Goal: Task Accomplishment & Management: Complete application form

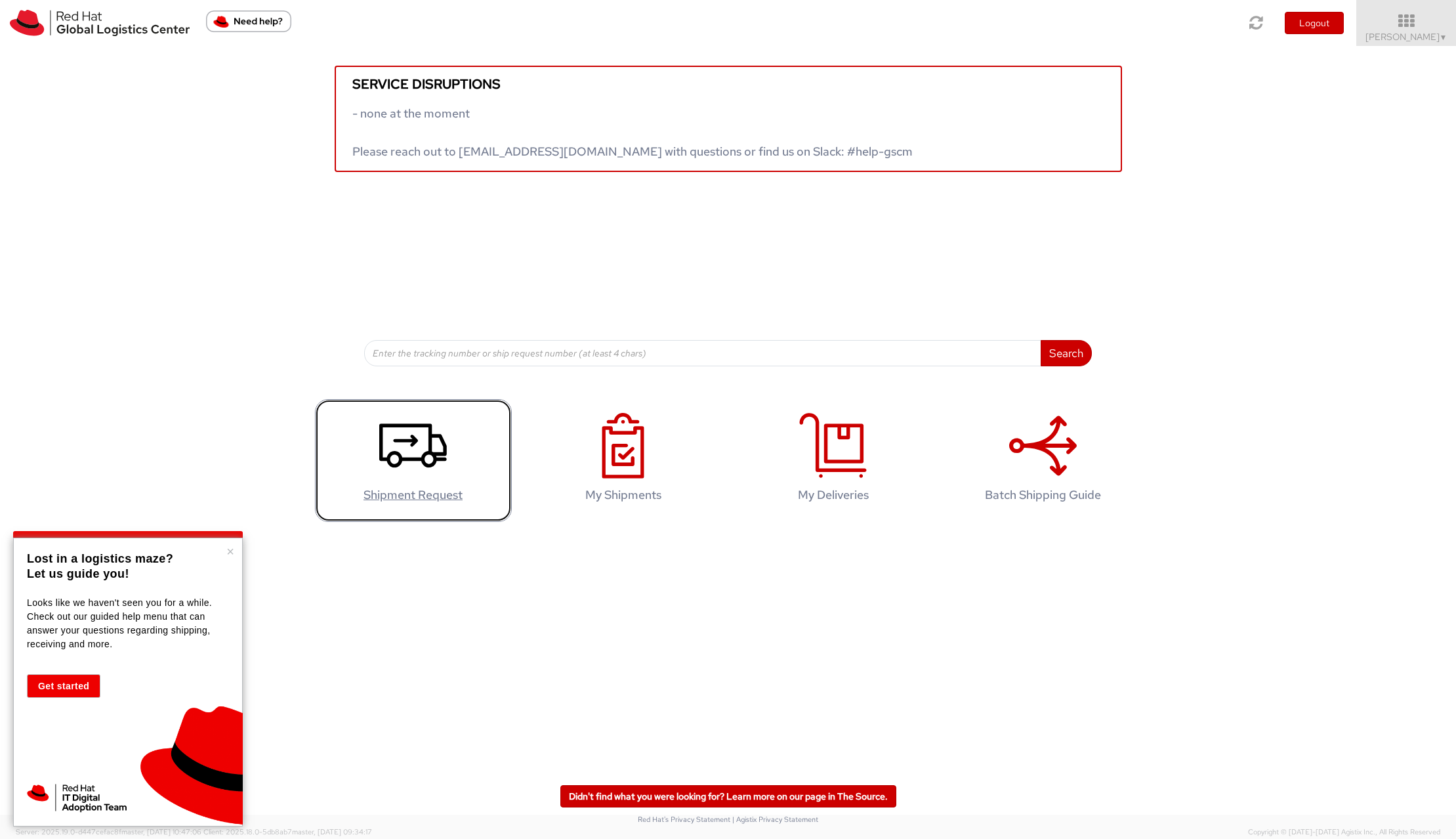
click at [415, 439] on use at bounding box center [413, 445] width 67 height 44
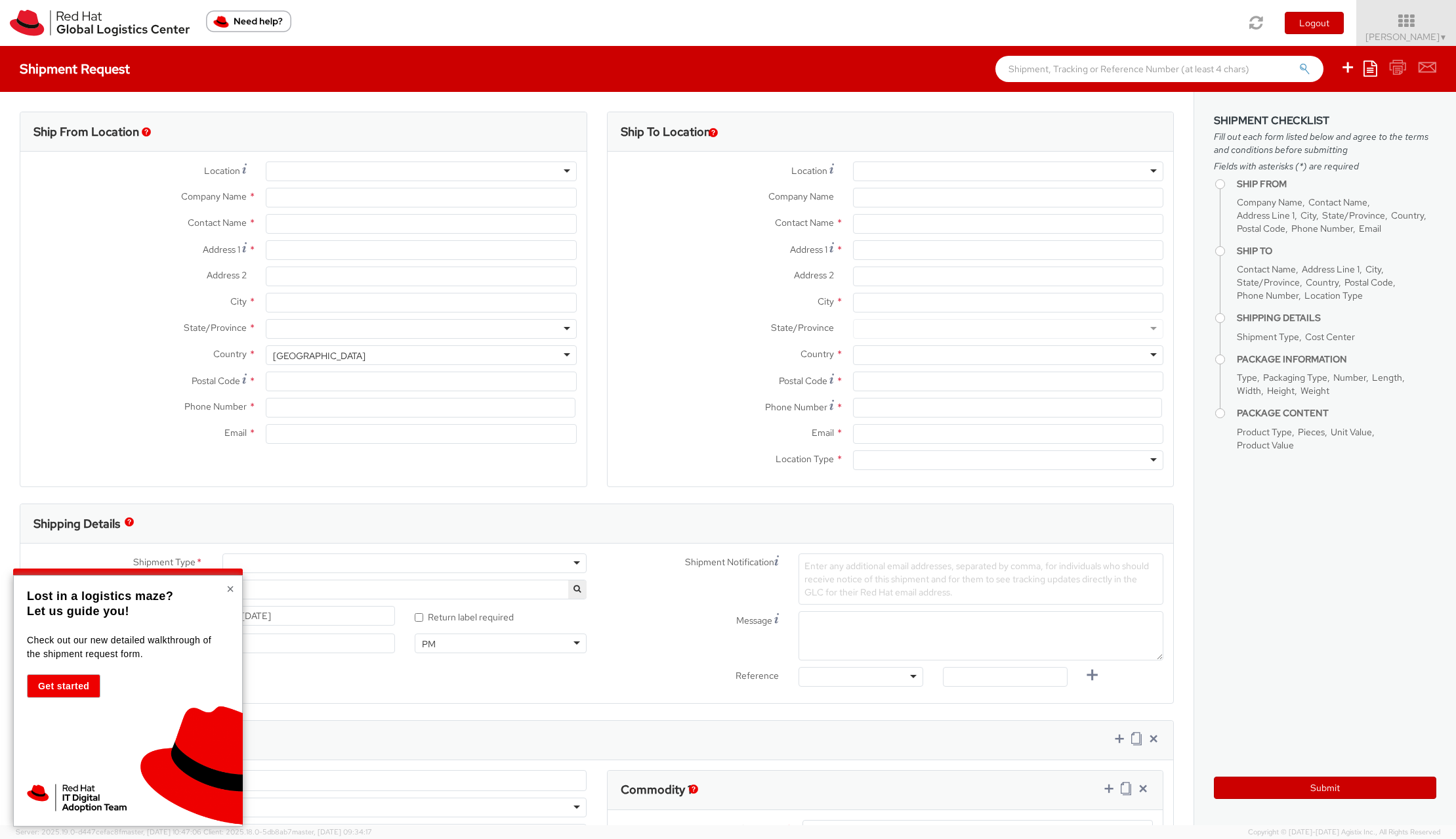
click at [230, 590] on button "×" at bounding box center [230, 589] width 8 height 13
select select
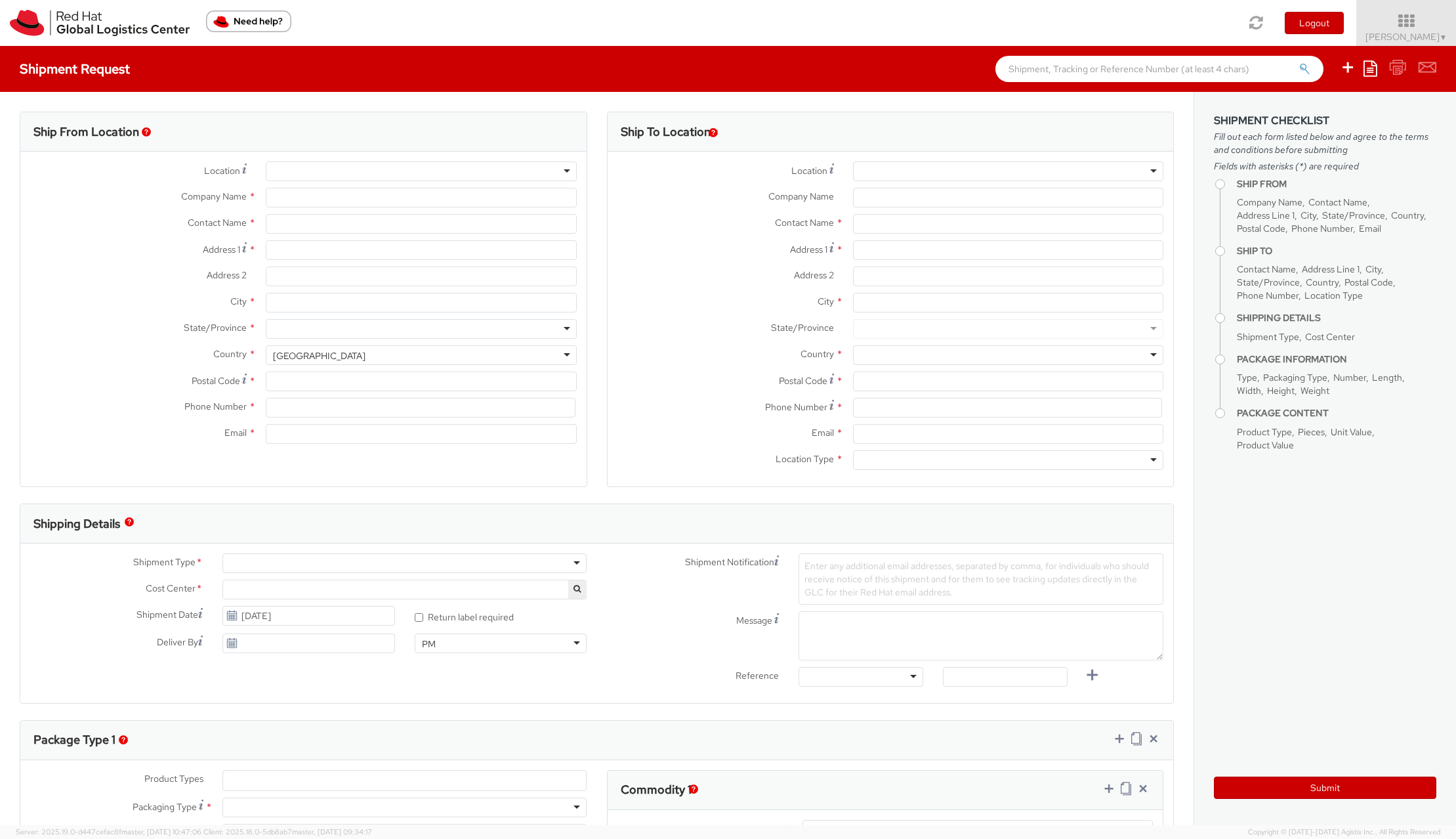
select select "411"
click at [331, 169] on div at bounding box center [421, 171] width 310 height 19
type input "Red Hat"
type input "[PERSON_NAME]"
type input "[EMAIL_ADDRESS][DOMAIN_NAME]"
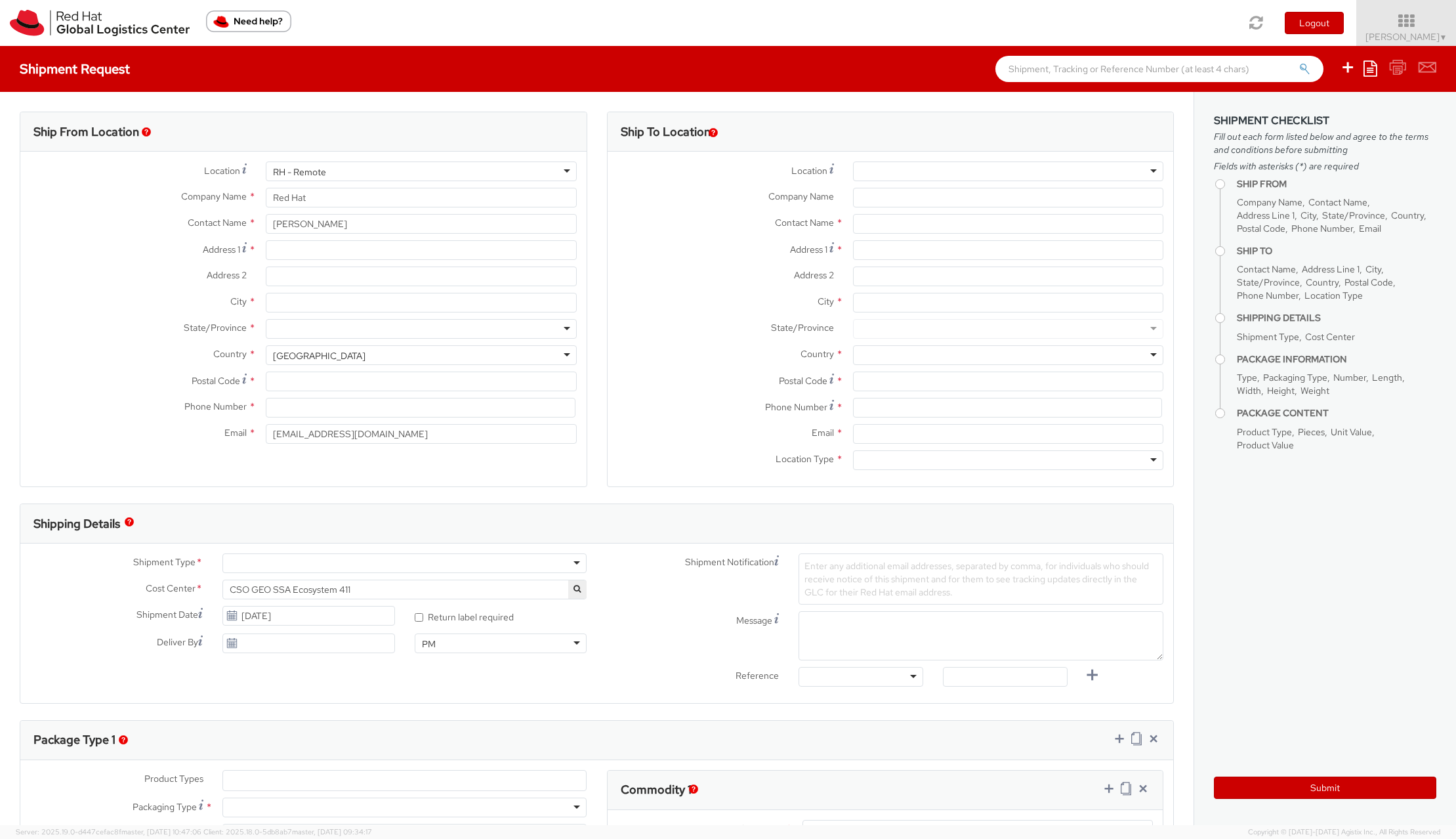
click at [332, 169] on div "RH - Remote" at bounding box center [421, 171] width 310 height 19
drag, startPoint x: 343, startPoint y: 174, endPoint x: 232, endPoint y: 174, distance: 111.0
click at [232, 174] on div "Location * RH - Remote RH - Remote RH - [GEOGRAPHIC_DATA] - [GEOGRAPHIC_DATA] […" at bounding box center [303, 171] width 566 height 19
click at [343, 168] on div "RH - Remote" at bounding box center [421, 171] width 310 height 19
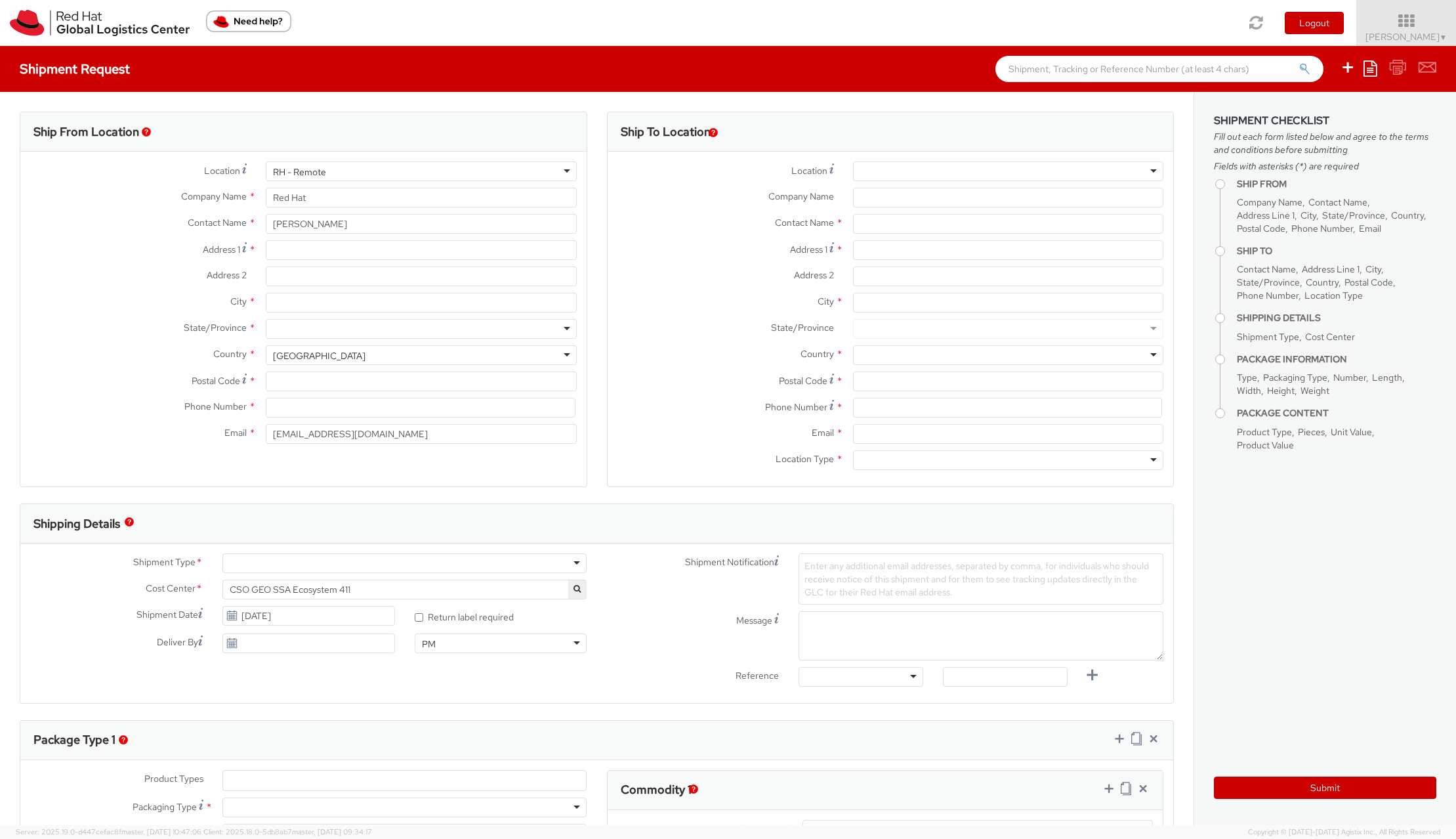
drag, startPoint x: 343, startPoint y: 168, endPoint x: 253, endPoint y: 165, distance: 90.0
click at [256, 165] on div "RH - Remote RH - Remote RH - [GEOGRAPHIC_DATA] - [GEOGRAPHIC_DATA] [GEOGRAPHIC_…" at bounding box center [421, 171] width 330 height 19
click at [297, 171] on div "RH - Remote" at bounding box center [299, 173] width 53 height 13
click at [309, 299] on div "Location * RH - Remote RH - Remote RH - [GEOGRAPHIC_DATA] - [GEOGRAPHIC_DATA] […" at bounding box center [303, 305] width 566 height 289
click at [308, 254] on input "Address 1 *" at bounding box center [421, 249] width 310 height 19
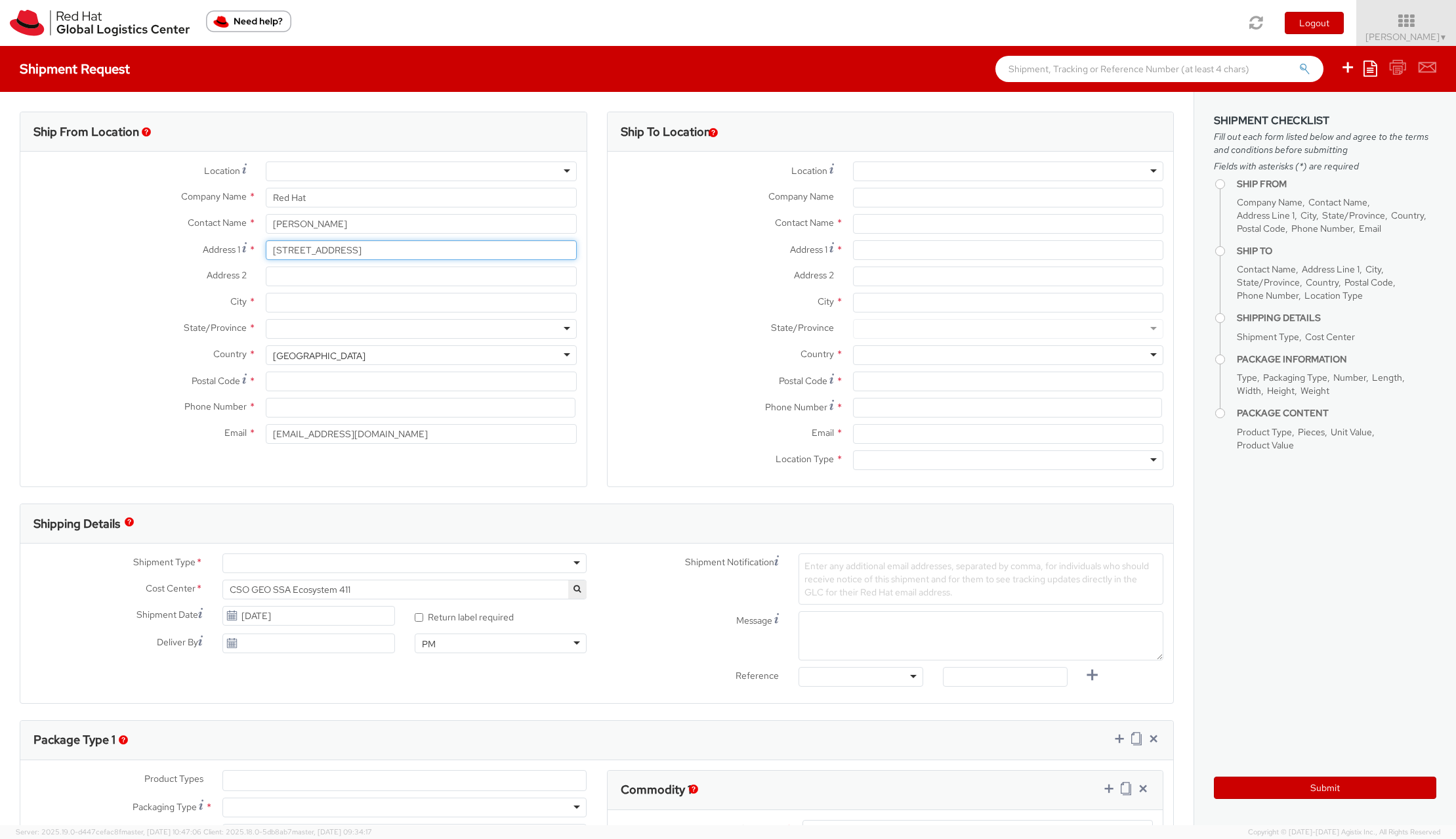
type input "[STREET_ADDRESS]"
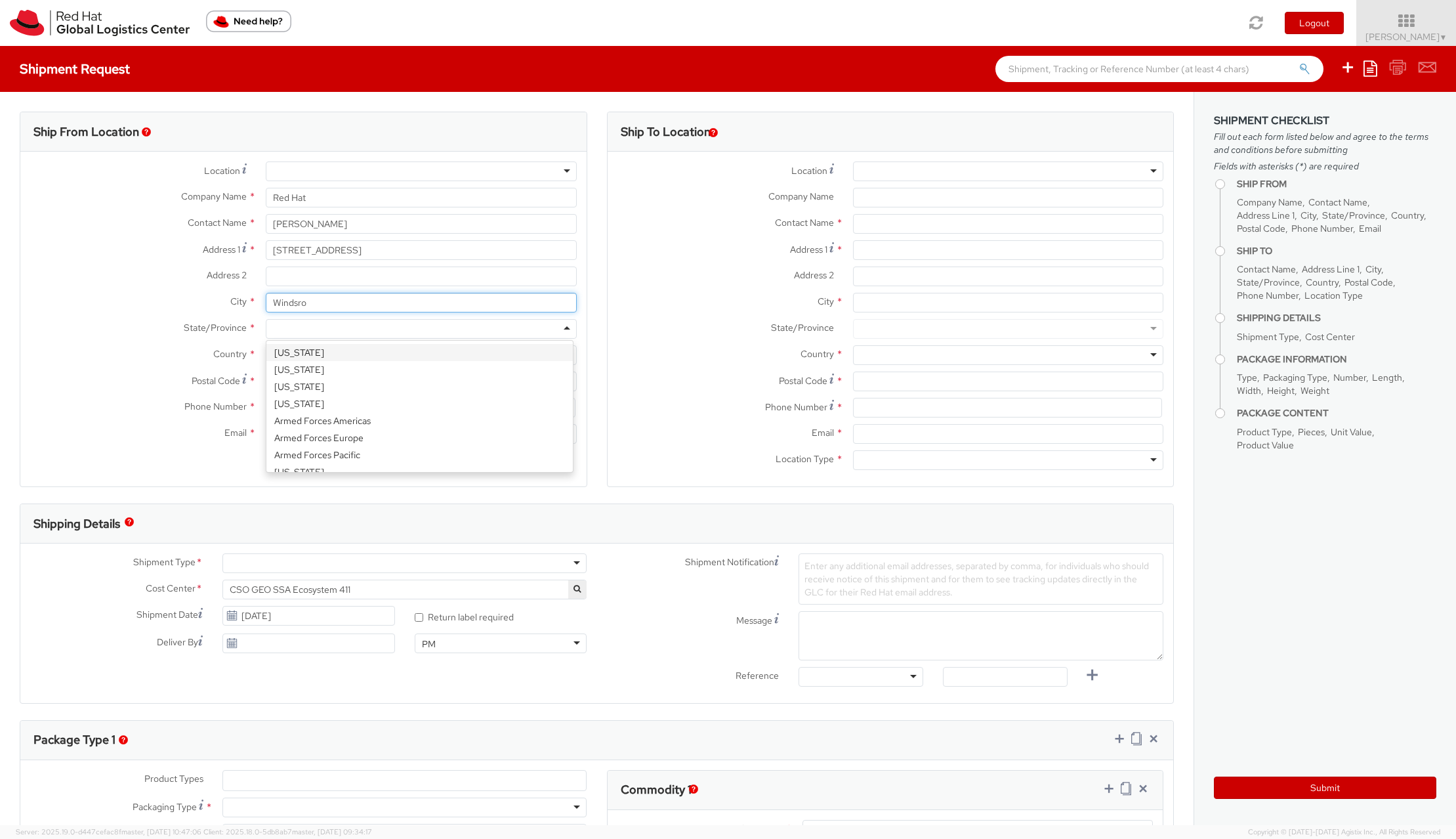
click at [332, 297] on input "Windsro" at bounding box center [421, 302] width 310 height 19
type input "[GEOGRAPHIC_DATA]"
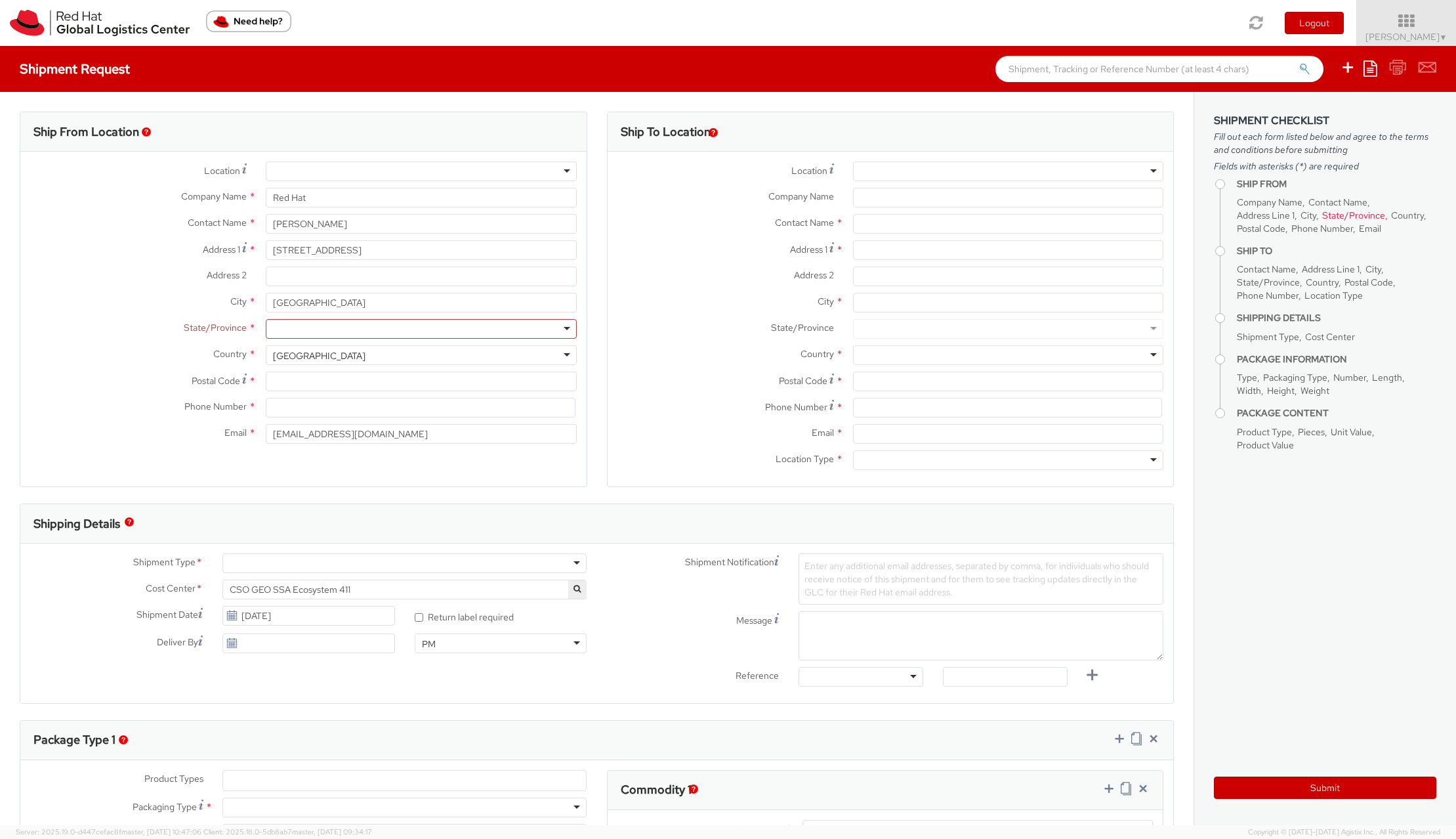
click at [293, 348] on div "[GEOGRAPHIC_DATA]" at bounding box center [421, 354] width 310 height 19
select select "CM"
select select "KGS"
click at [304, 379] on input "Postal Code *" at bounding box center [421, 380] width 310 height 19
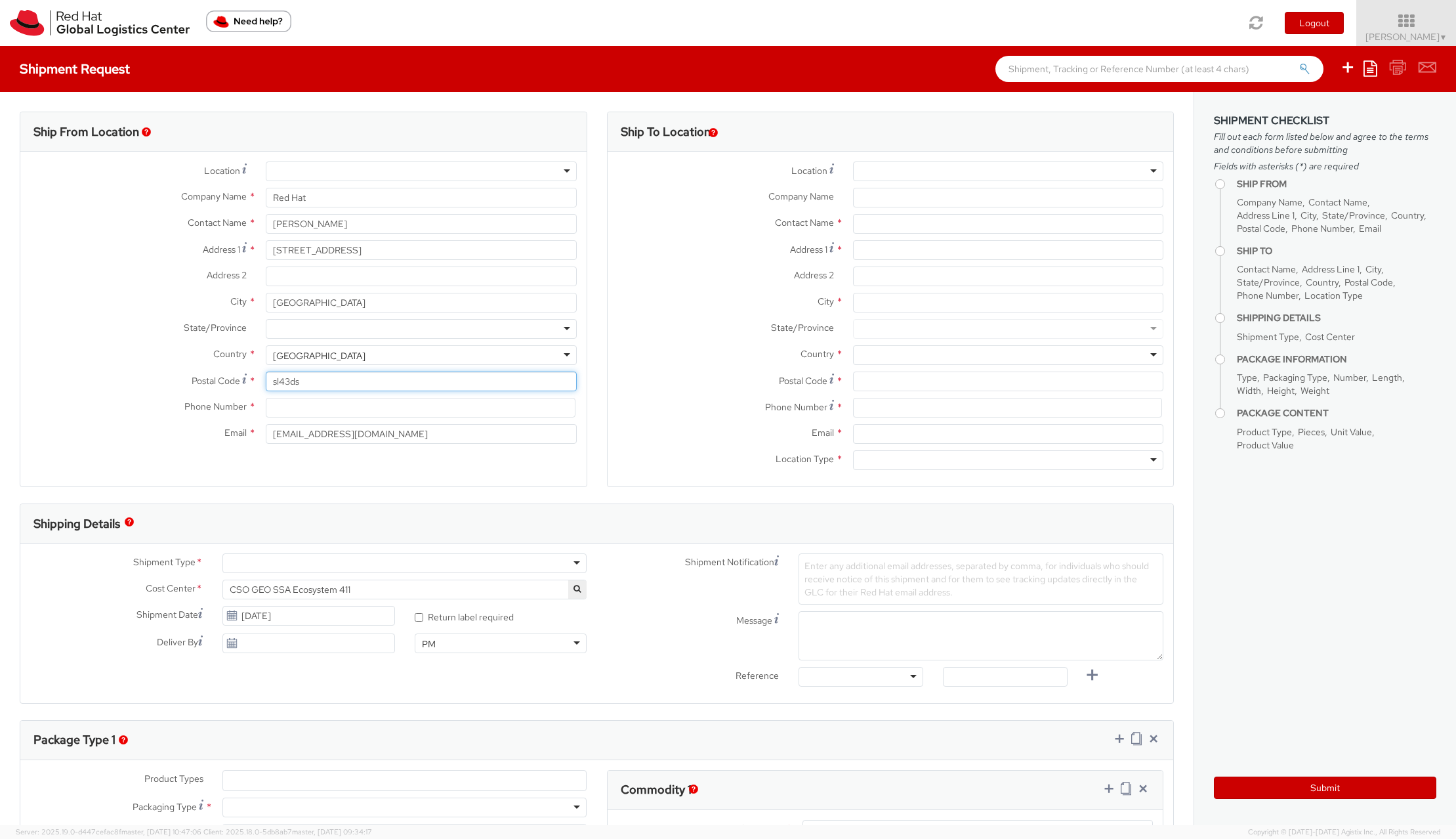
type input "sl43ds"
click at [307, 407] on input at bounding box center [420, 407] width 309 height 19
type input "07917264299"
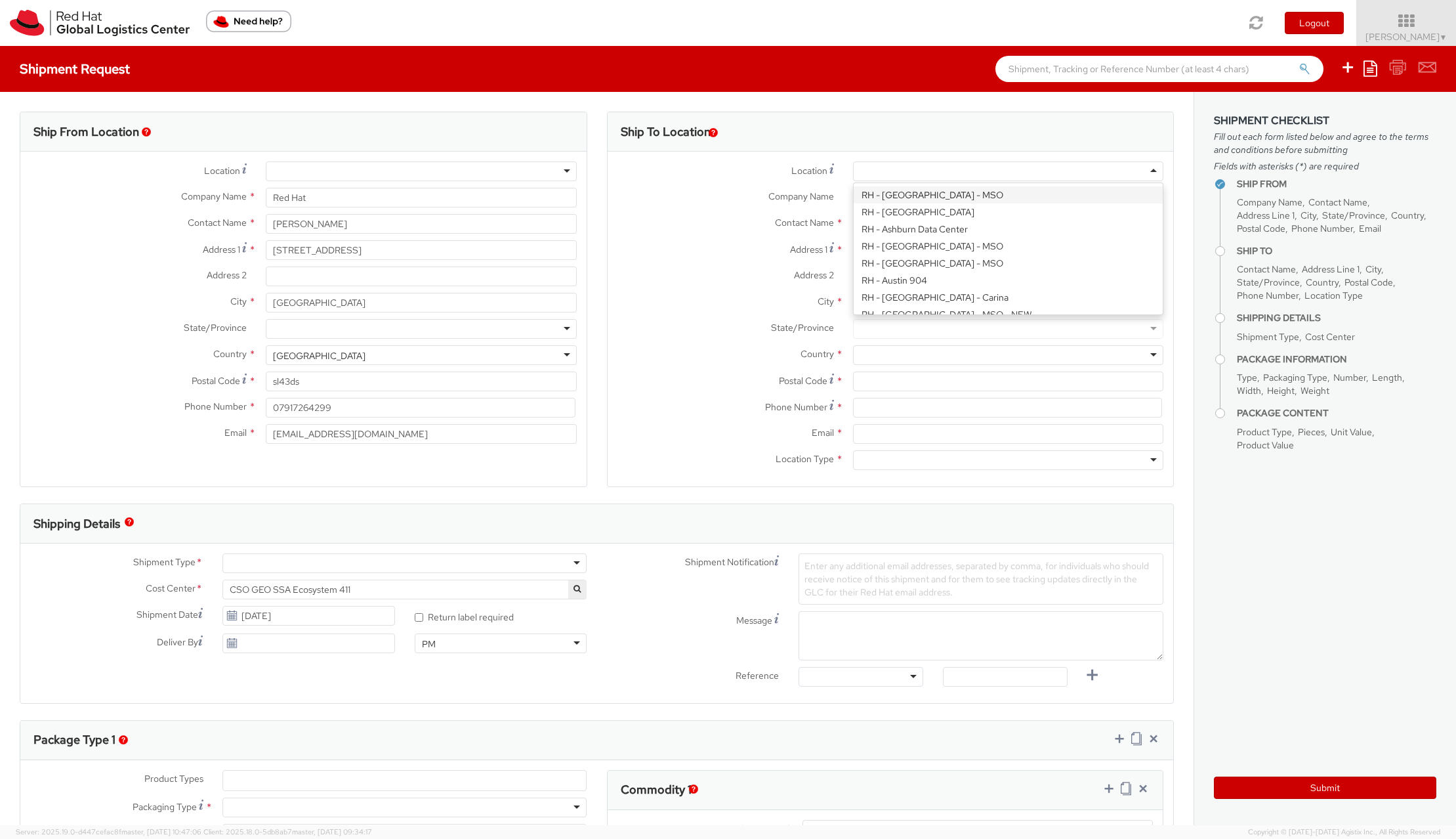
click at [864, 171] on div at bounding box center [1008, 171] width 310 height 19
type input "[PERSON_NAME]"
type input "Red Hat UK Limited"
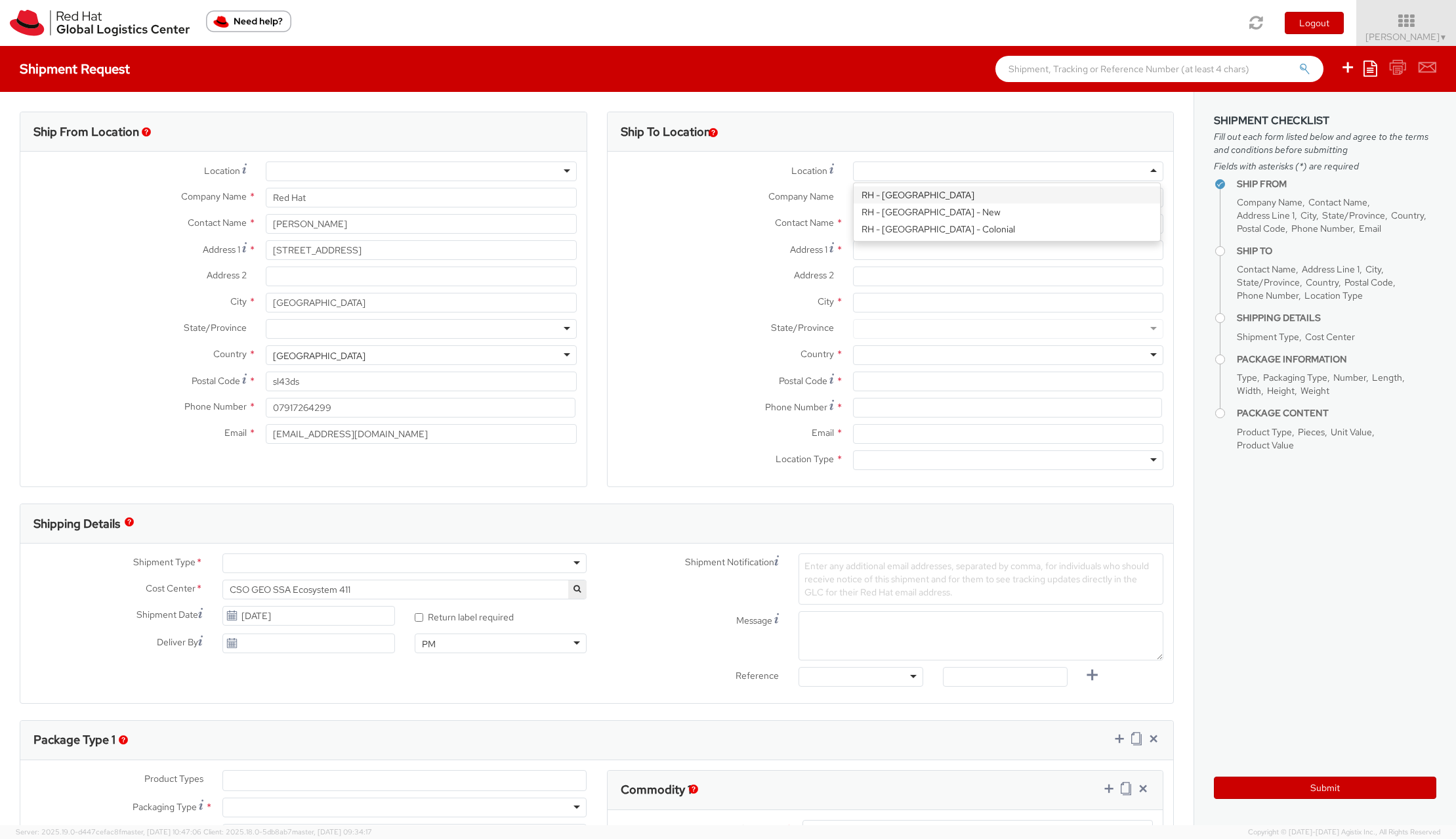
type input "[GEOGRAPHIC_DATA]"
type input "[STREET_ADDRESS]"
type input "[GEOGRAPHIC_DATA]"
type input "EC3R8NB"
type input "44 207 009 4444"
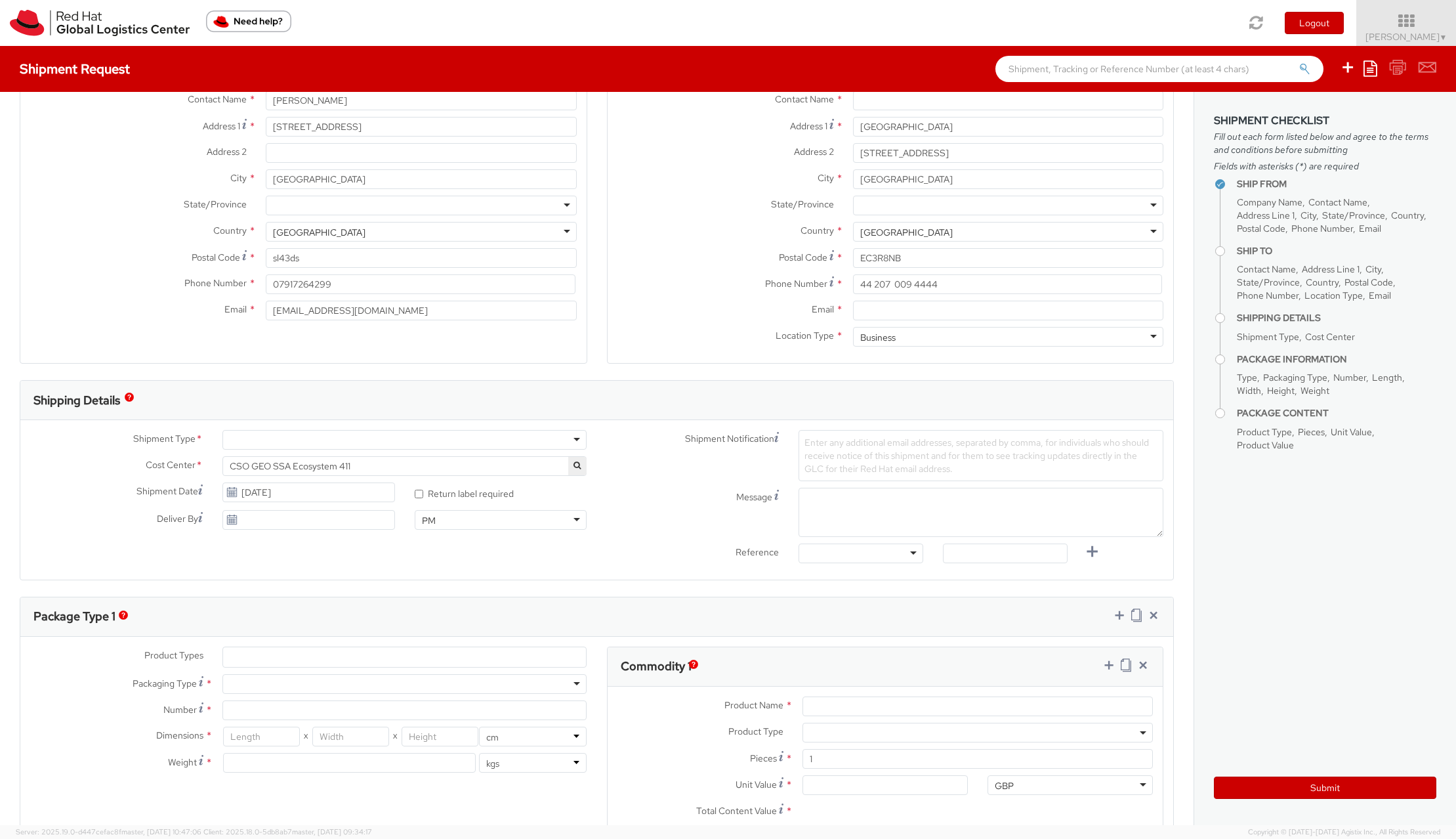
scroll to position [125, 0]
click at [871, 306] on input "Email *" at bounding box center [1008, 309] width 310 height 19
paste input "[EMAIL_ADDRESS][DOMAIN_NAME]"
type input "[EMAIL_ADDRESS][DOMAIN_NAME]"
click at [91, 442] on label "Shipment Type *" at bounding box center [116, 437] width 193 height 17
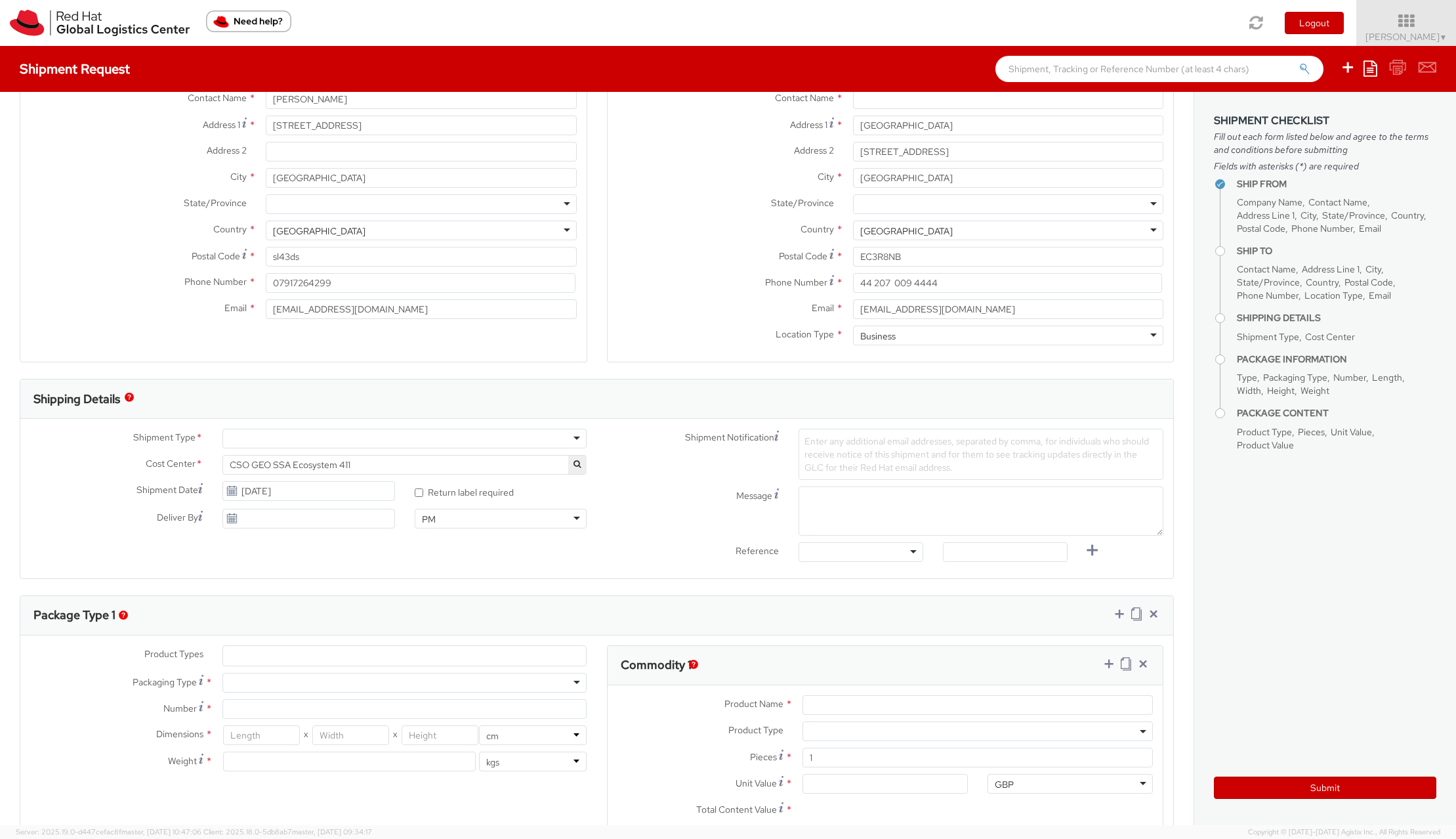
click at [232, 438] on div at bounding box center [405, 438] width 365 height 19
click at [858, 440] on span "Enter any additional email addresses, separated by comma, for individuals who s…" at bounding box center [977, 454] width 345 height 38
click at [816, 493] on textarea "Message" at bounding box center [981, 511] width 365 height 50
click at [830, 556] on div at bounding box center [860, 551] width 124 height 19
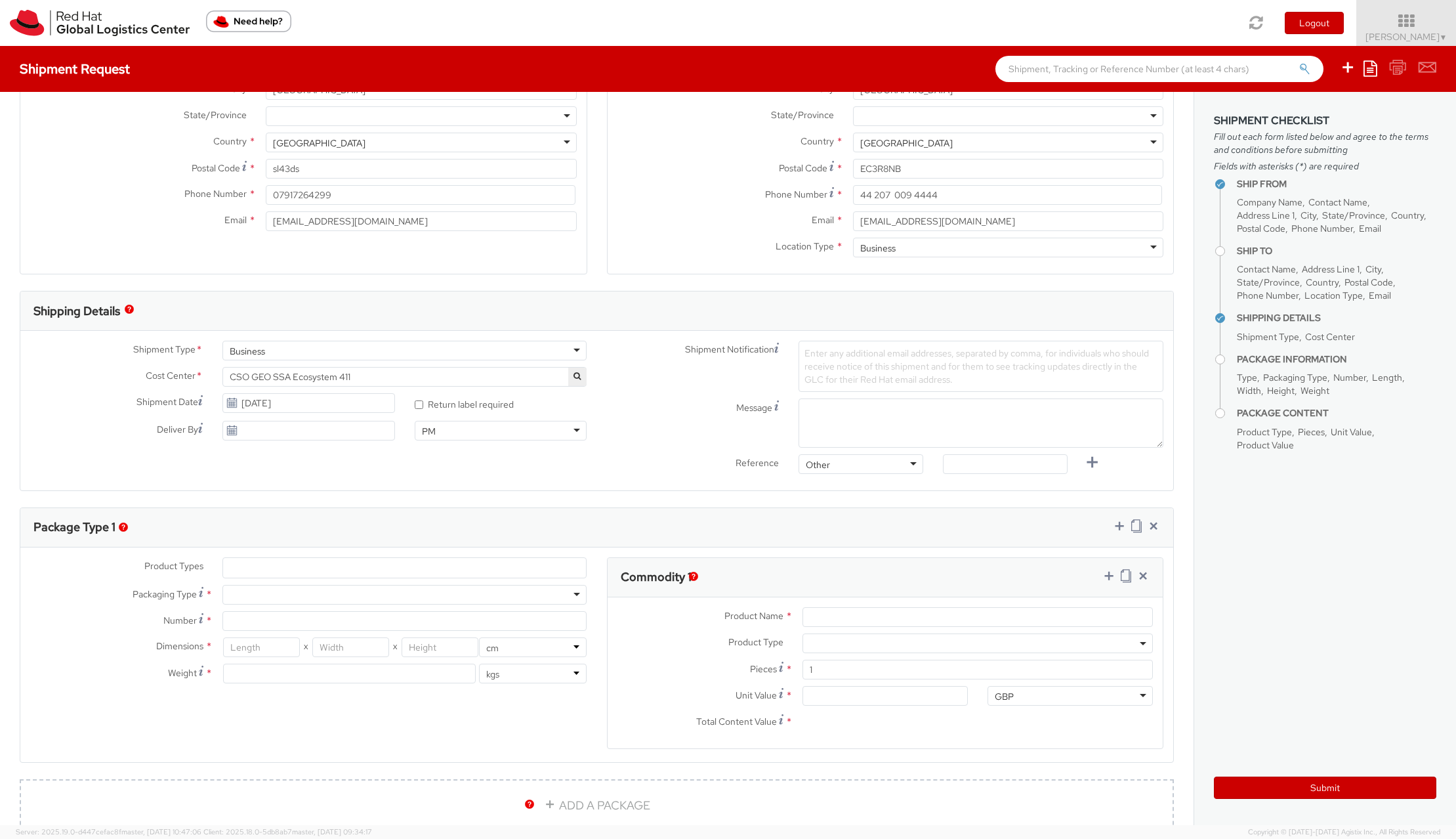
scroll to position [228, 0]
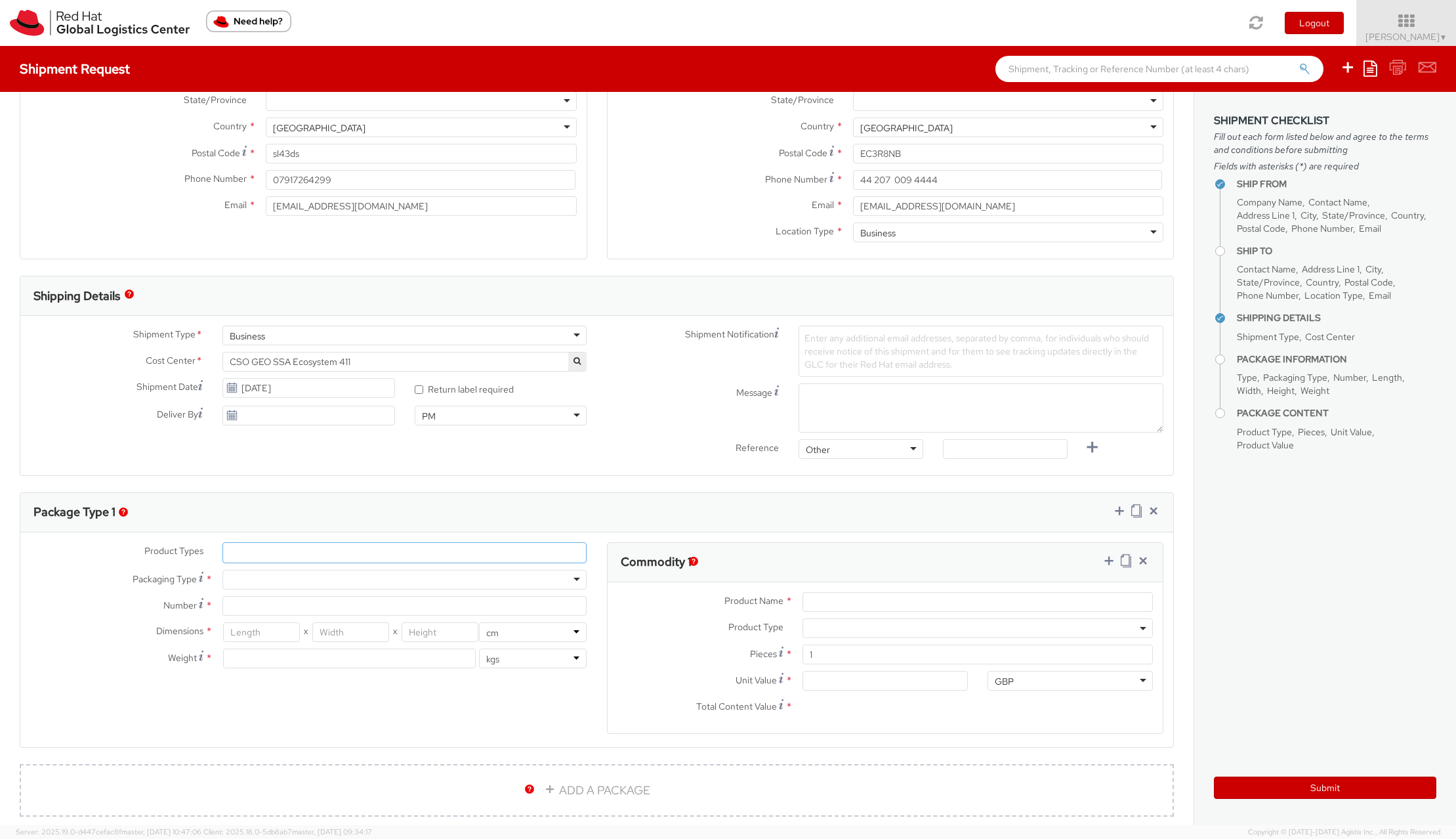
click at [405, 551] on ul at bounding box center [405, 552] width 363 height 19
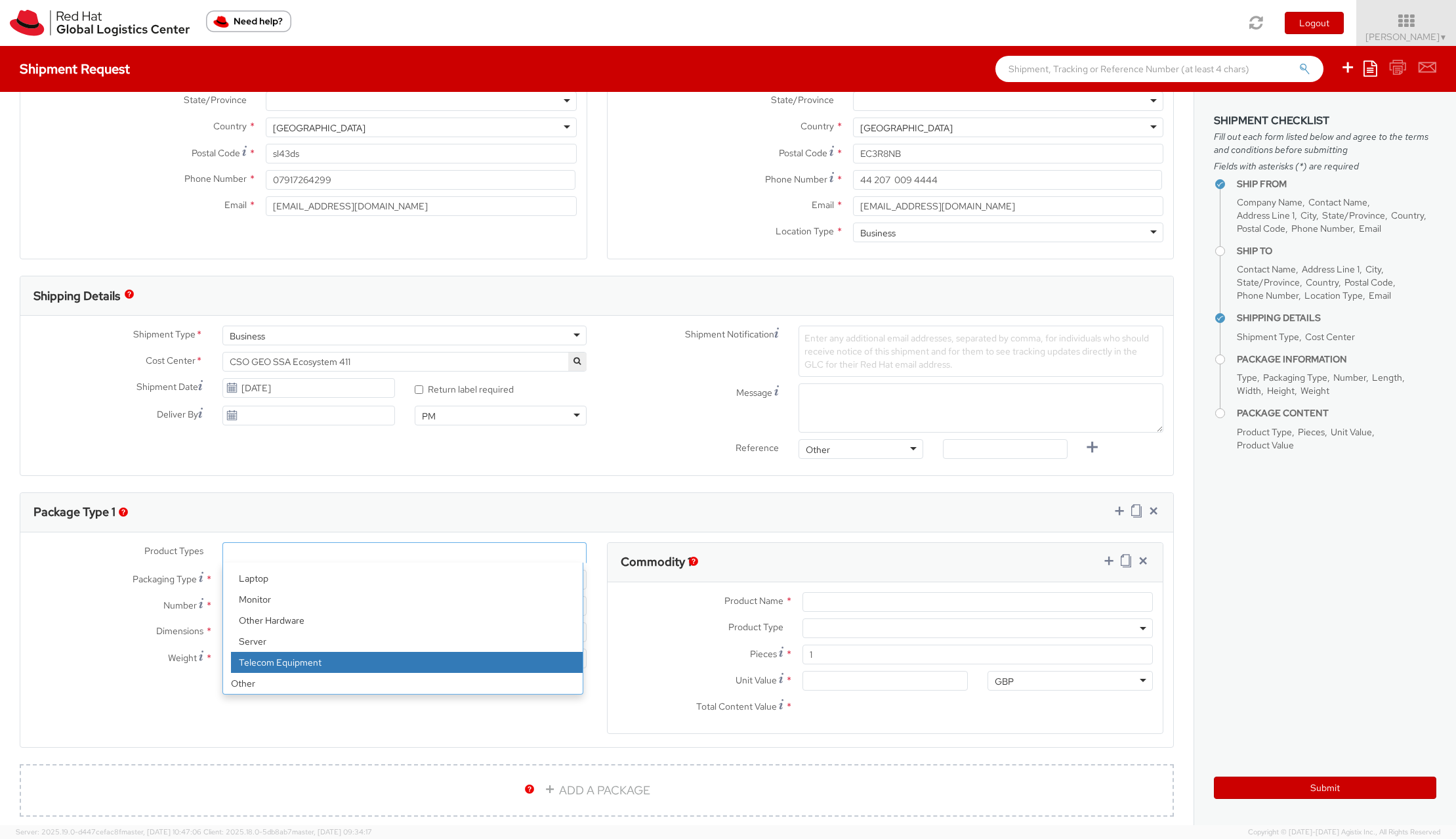
select select "TEL_EQUIP"
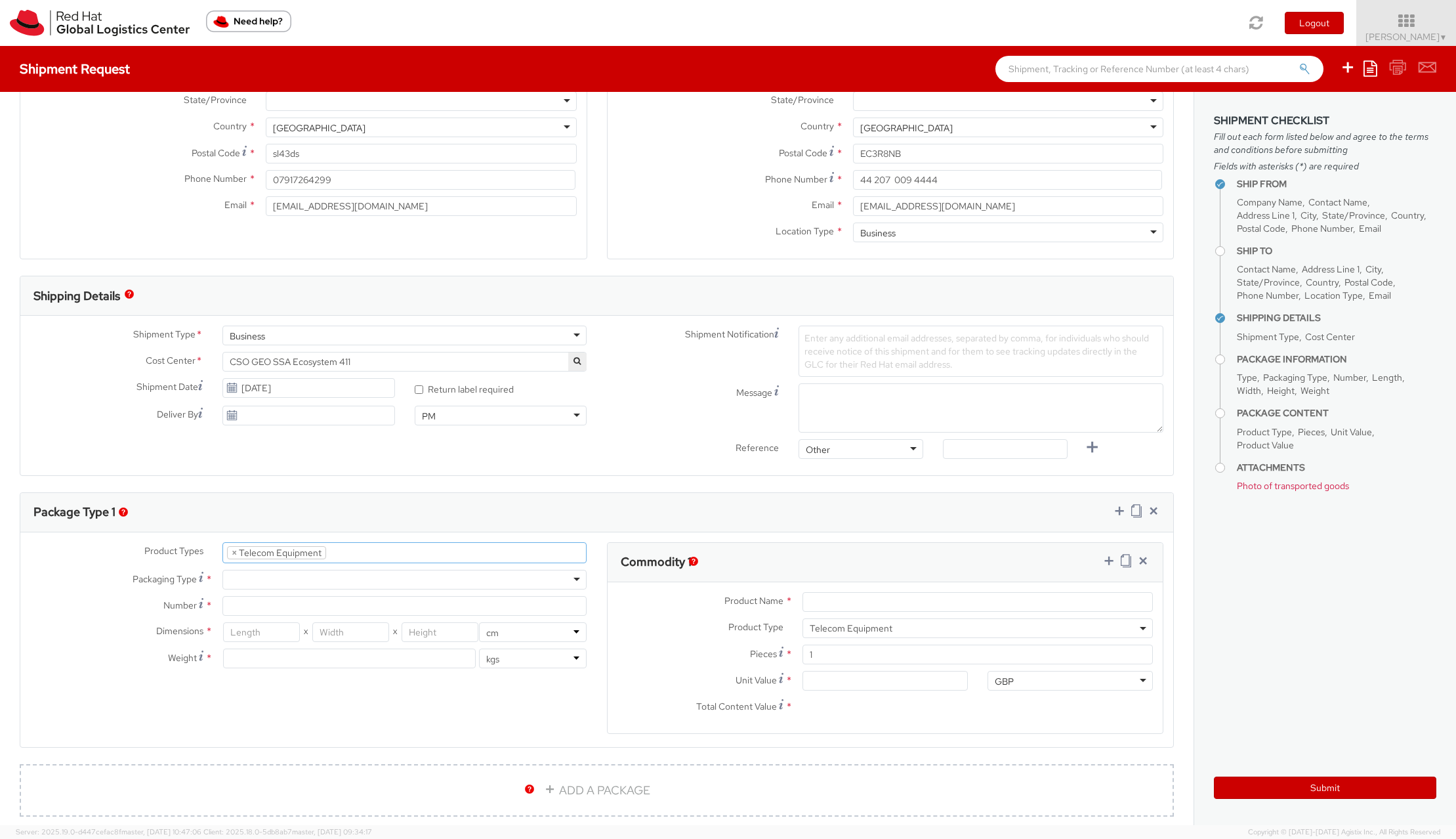
scroll to position [88, 0]
click at [299, 575] on div at bounding box center [405, 579] width 365 height 19
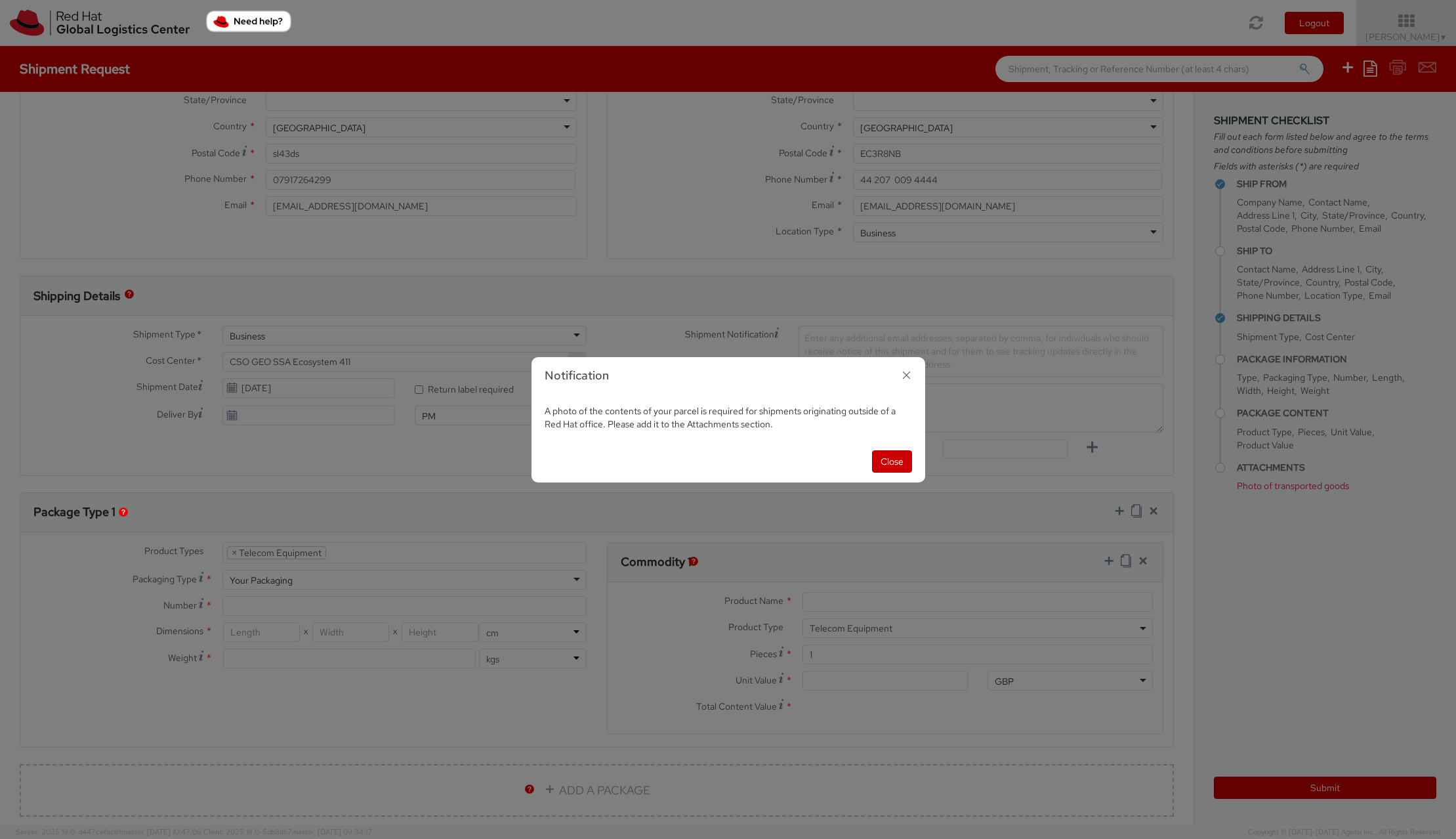
click at [911, 377] on icon "button" at bounding box center [906, 374] width 19 height 19
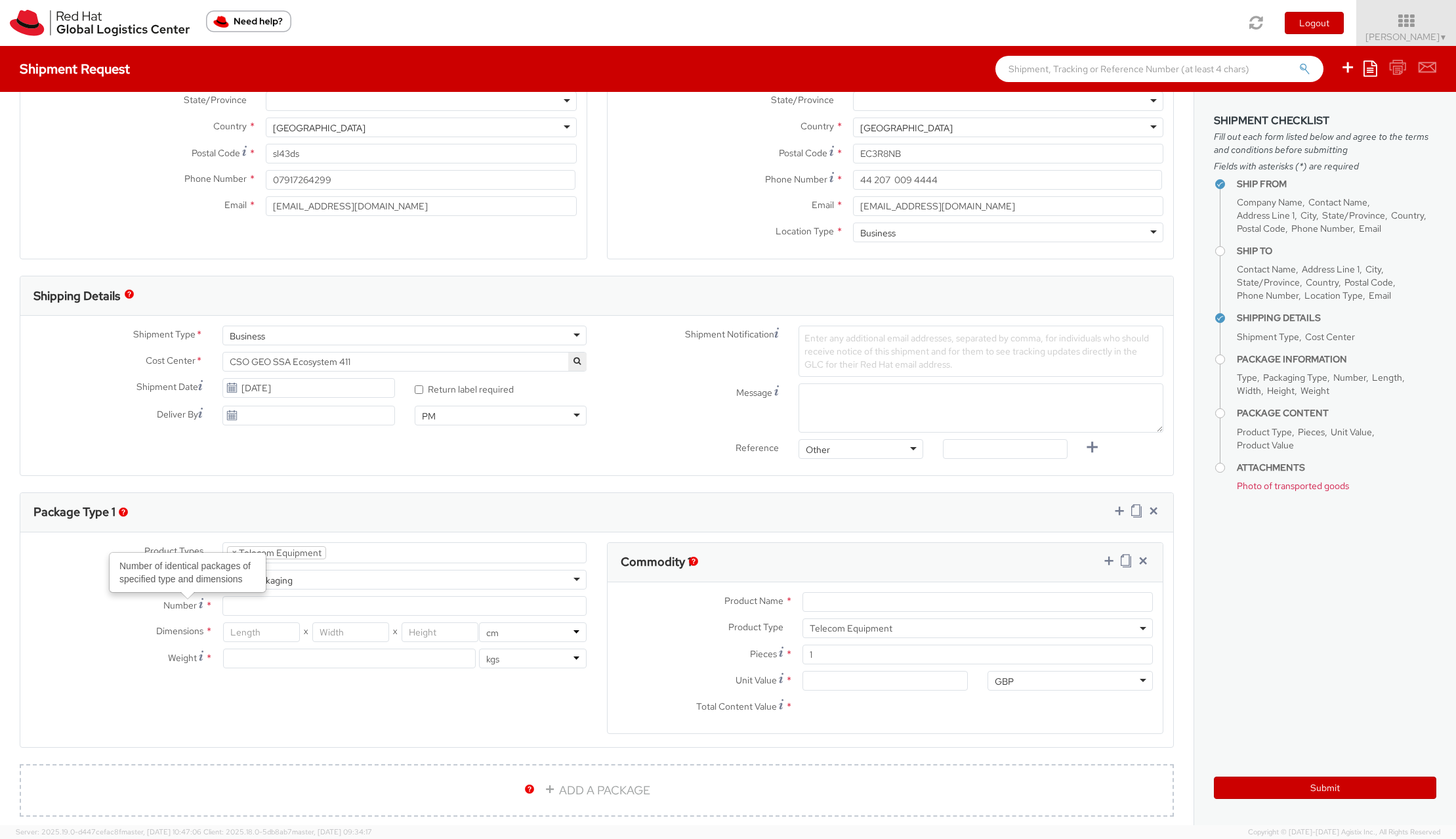
click at [294, 578] on div "Your Packaging" at bounding box center [405, 579] width 365 height 19
click at [293, 579] on input "select-one" at bounding box center [294, 581] width 3 height 13
click at [135, 603] on label "Number *" at bounding box center [116, 604] width 193 height 18
click at [222, 603] on input "Number *" at bounding box center [405, 605] width 365 height 19
click at [238, 608] on input "Number Number of identical packages of specified type and dimensions *" at bounding box center [405, 605] width 365 height 19
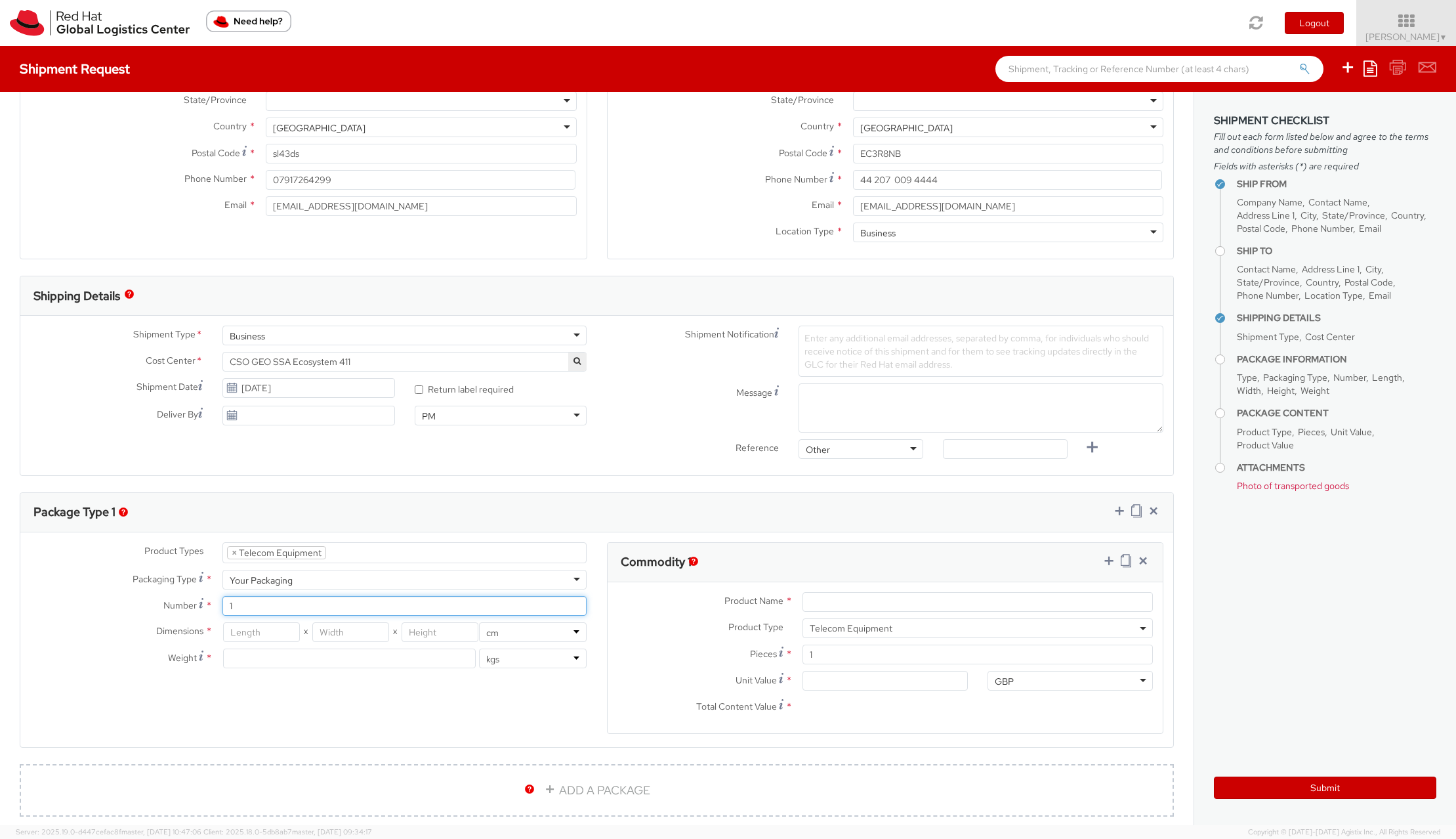
type input "1"
click at [249, 635] on input "number" at bounding box center [261, 631] width 77 height 19
type input "4"
type input "25"
click at [352, 640] on input "number" at bounding box center [350, 631] width 77 height 19
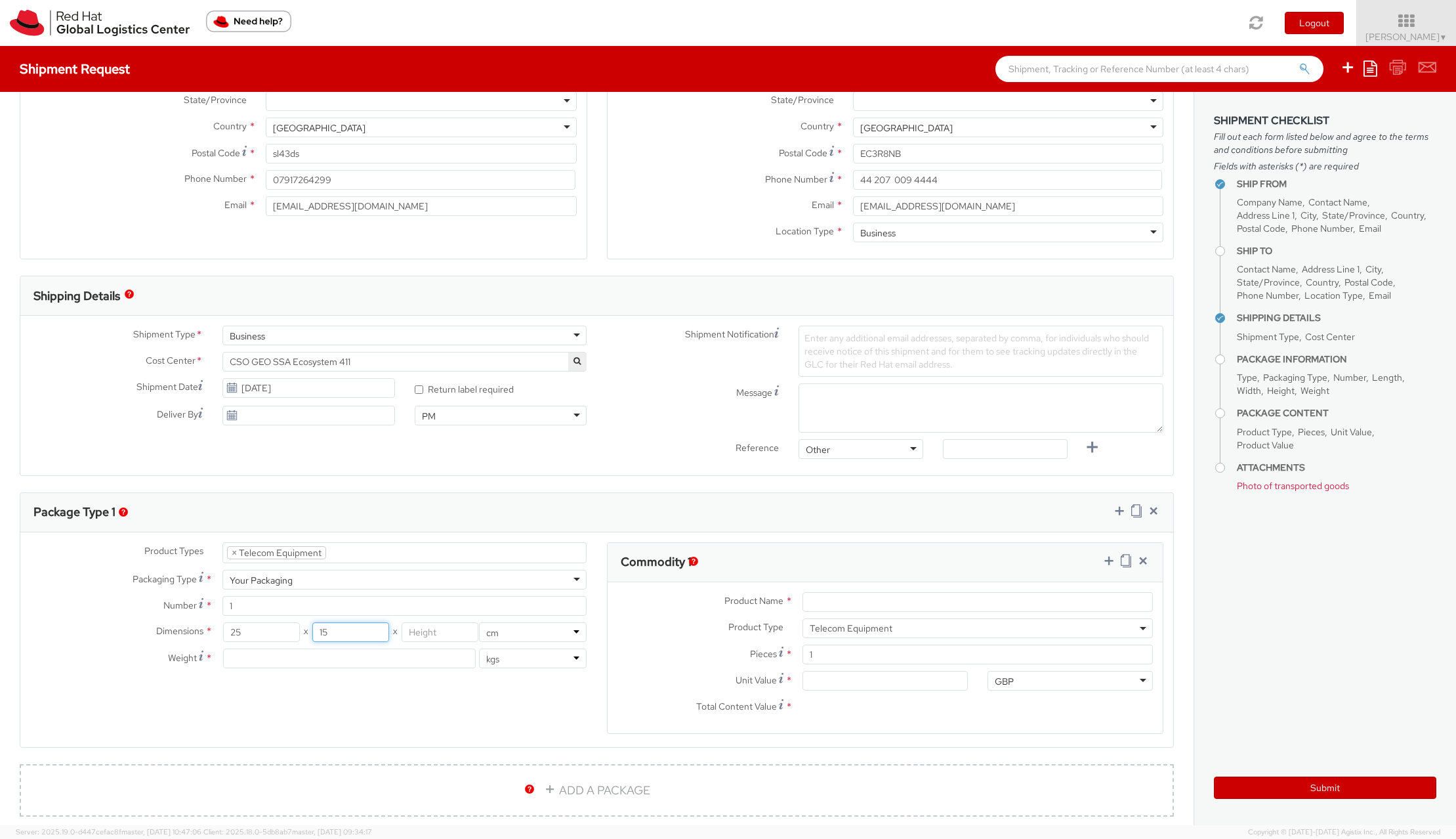
type input "15"
click at [455, 641] on input "number" at bounding box center [439, 631] width 77 height 19
type input "10"
click at [416, 656] on input "number" at bounding box center [349, 658] width 252 height 19
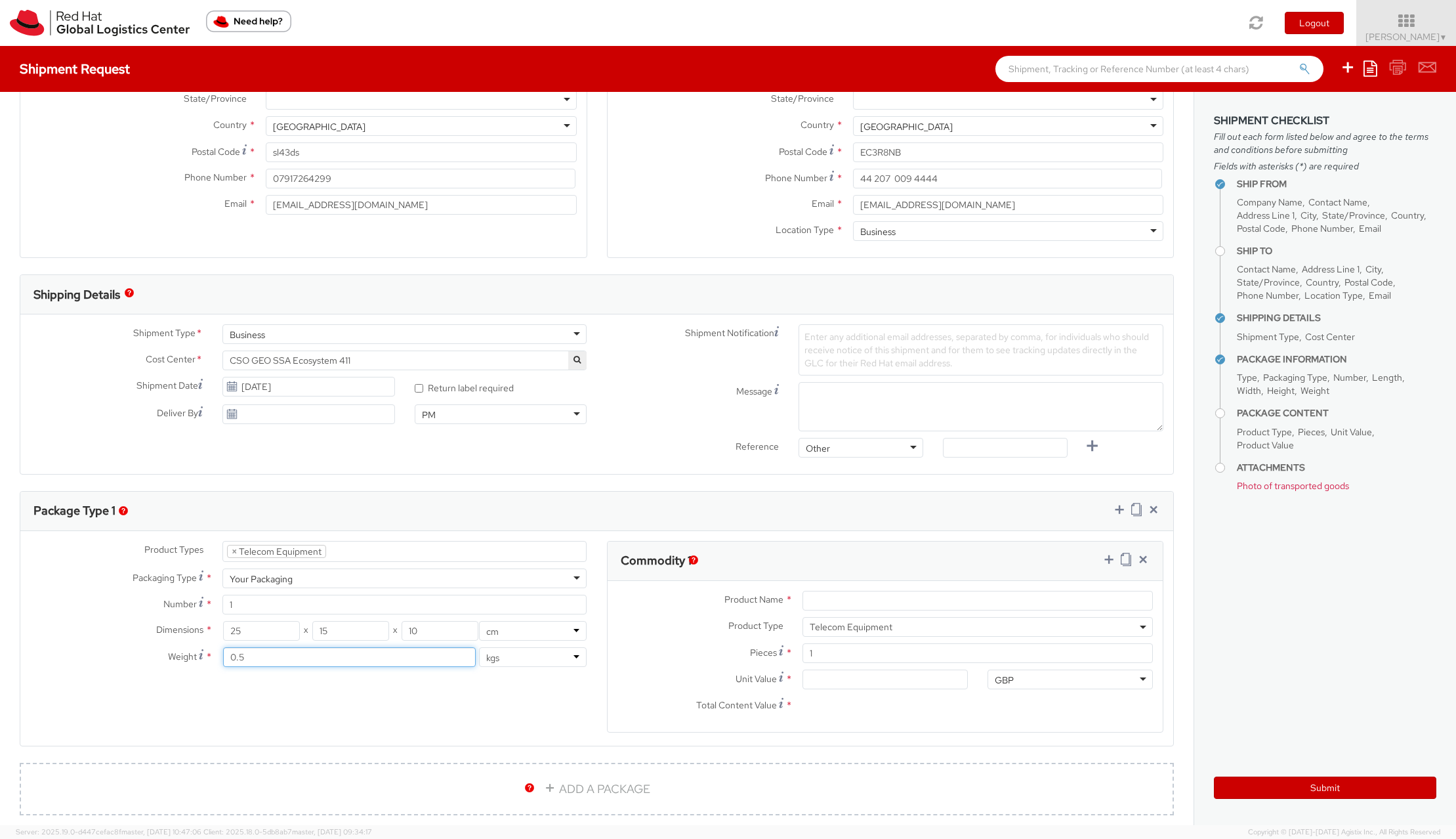
type input "0.5"
drag, startPoint x: 458, startPoint y: 716, endPoint x: 490, endPoint y: 682, distance: 46.7
click at [458, 716] on div "Product Types * Documents Docking Station Laptop Monitor Other Hardware Server …" at bounding box center [596, 645] width 1152 height 208
click at [865, 600] on input "Product Name *" at bounding box center [977, 600] width 351 height 19
type input "Apple iPhone 11"
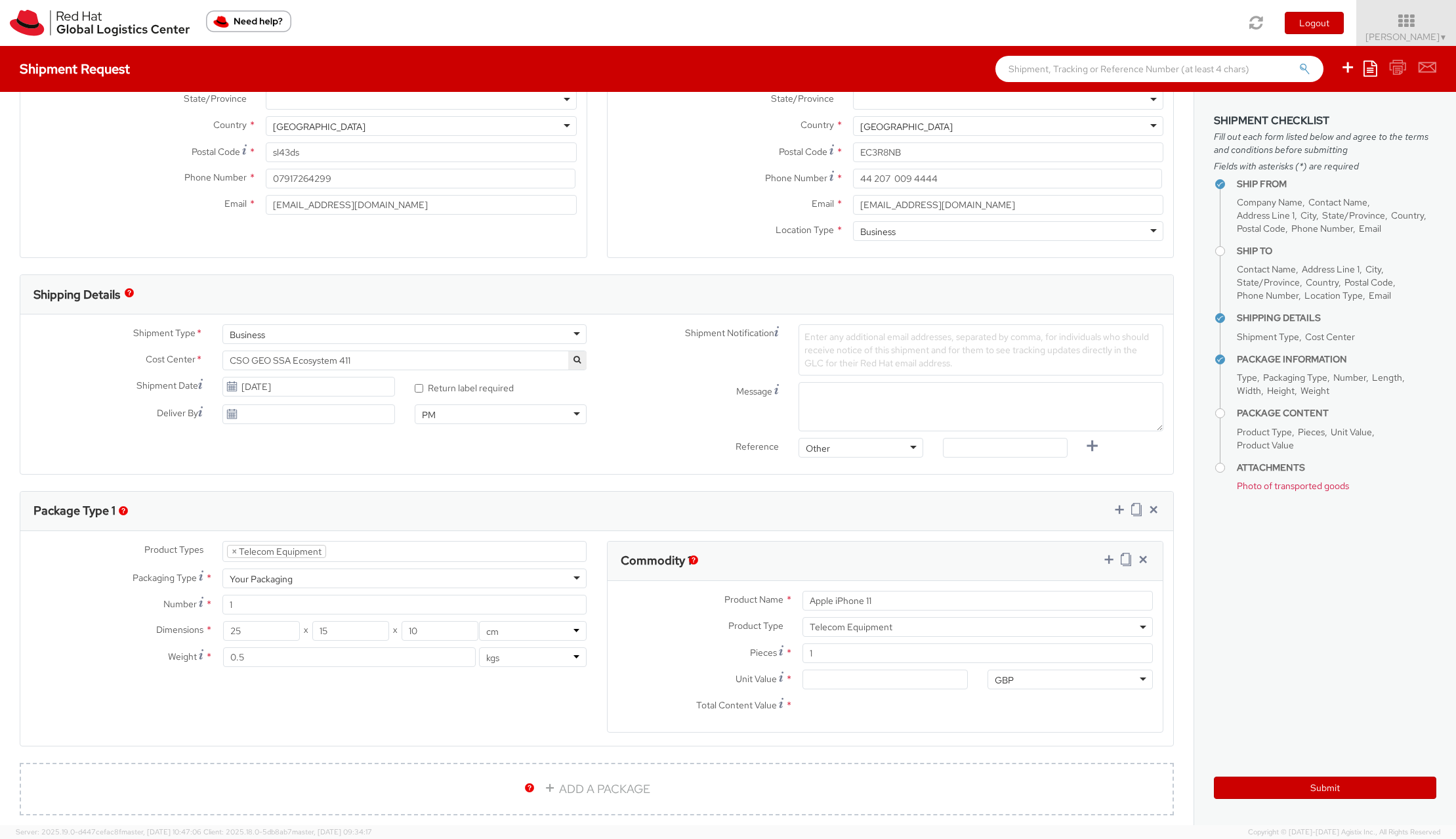
click at [858, 717] on div "Total Content Value *" at bounding box center [792, 709] width 370 height 26
click at [855, 686] on input "Unit Value *" at bounding box center [885, 679] width 166 height 19
type input "2.00"
type input "20.00"
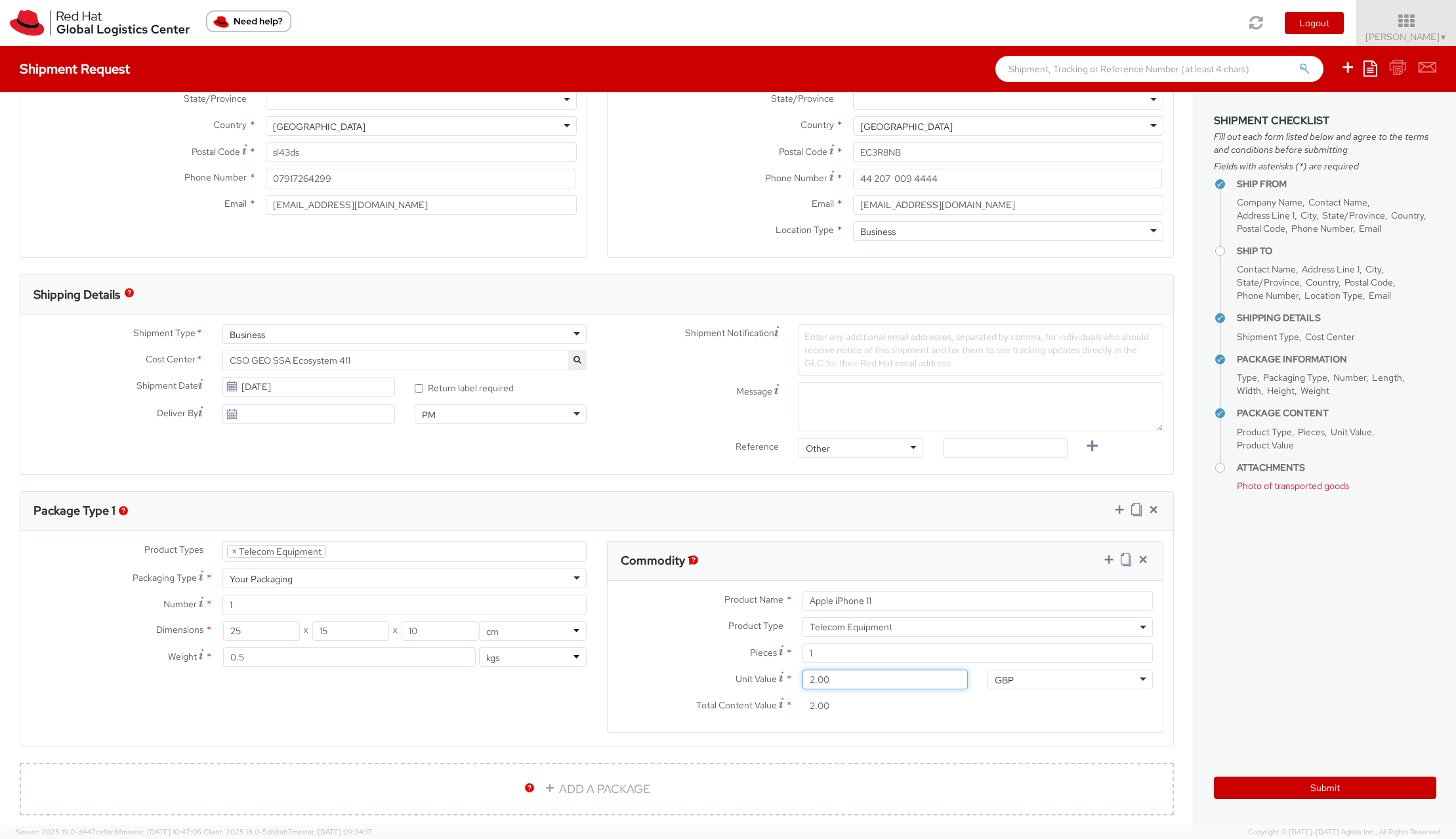
type input "20.00"
type input "200.00"
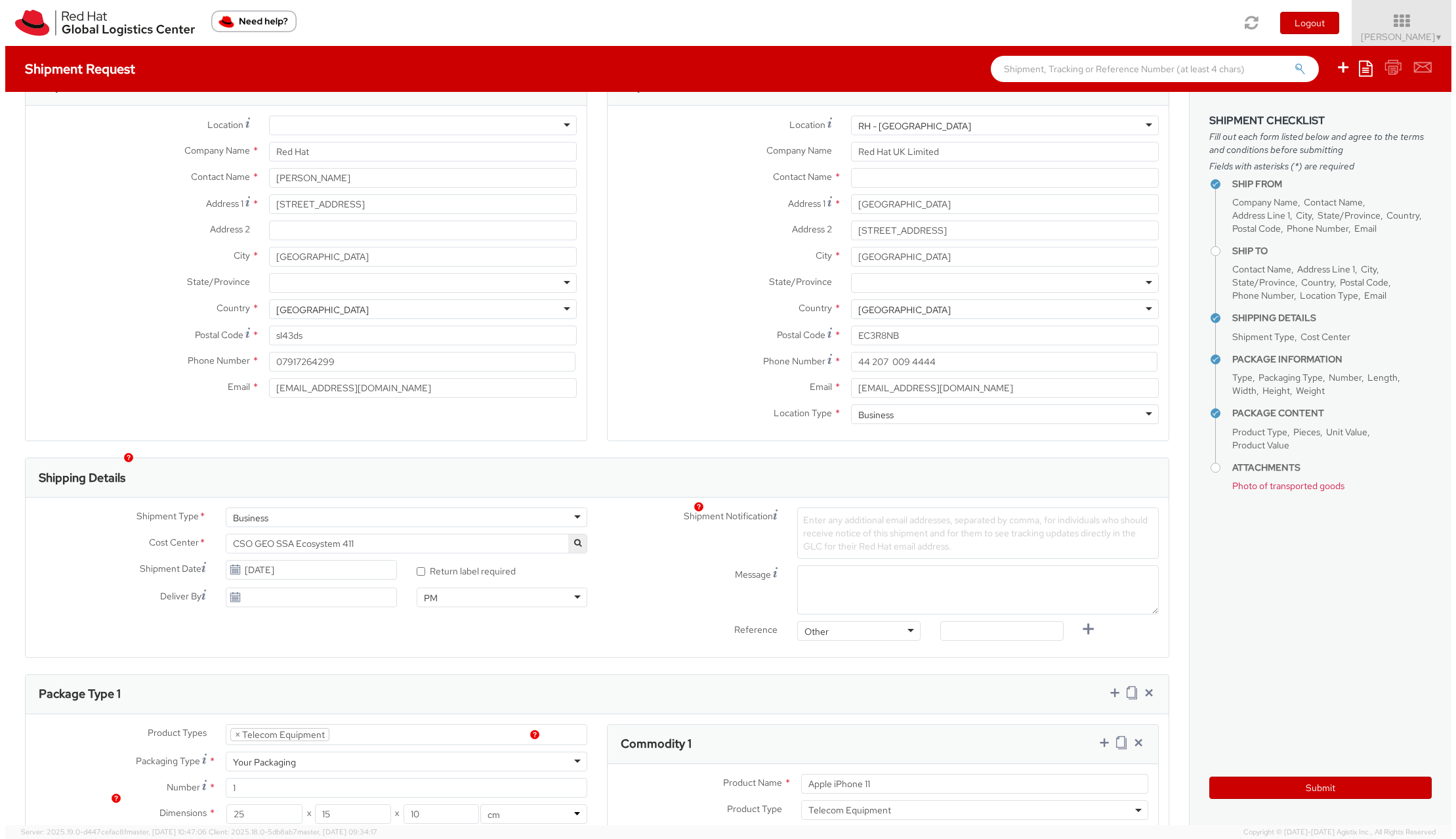
scroll to position [0, 0]
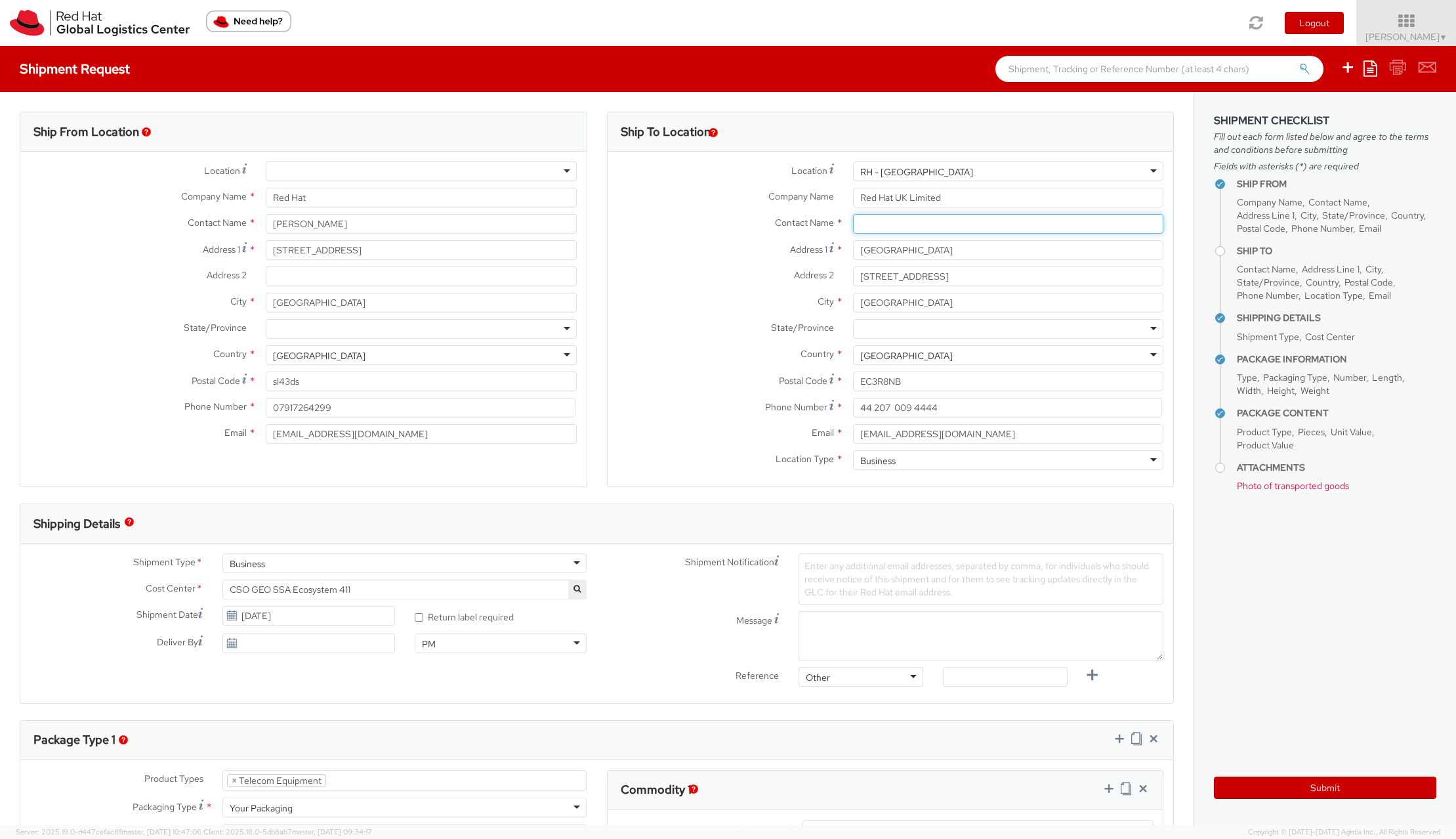
click at [874, 221] on input "text" at bounding box center [1008, 223] width 310 height 19
type input "[PERSON_NAME]"
click at [702, 282] on label "Address 2 *" at bounding box center [725, 275] width 236 height 17
click at [853, 282] on input "[STREET_ADDRESS]" at bounding box center [1008, 276] width 310 height 19
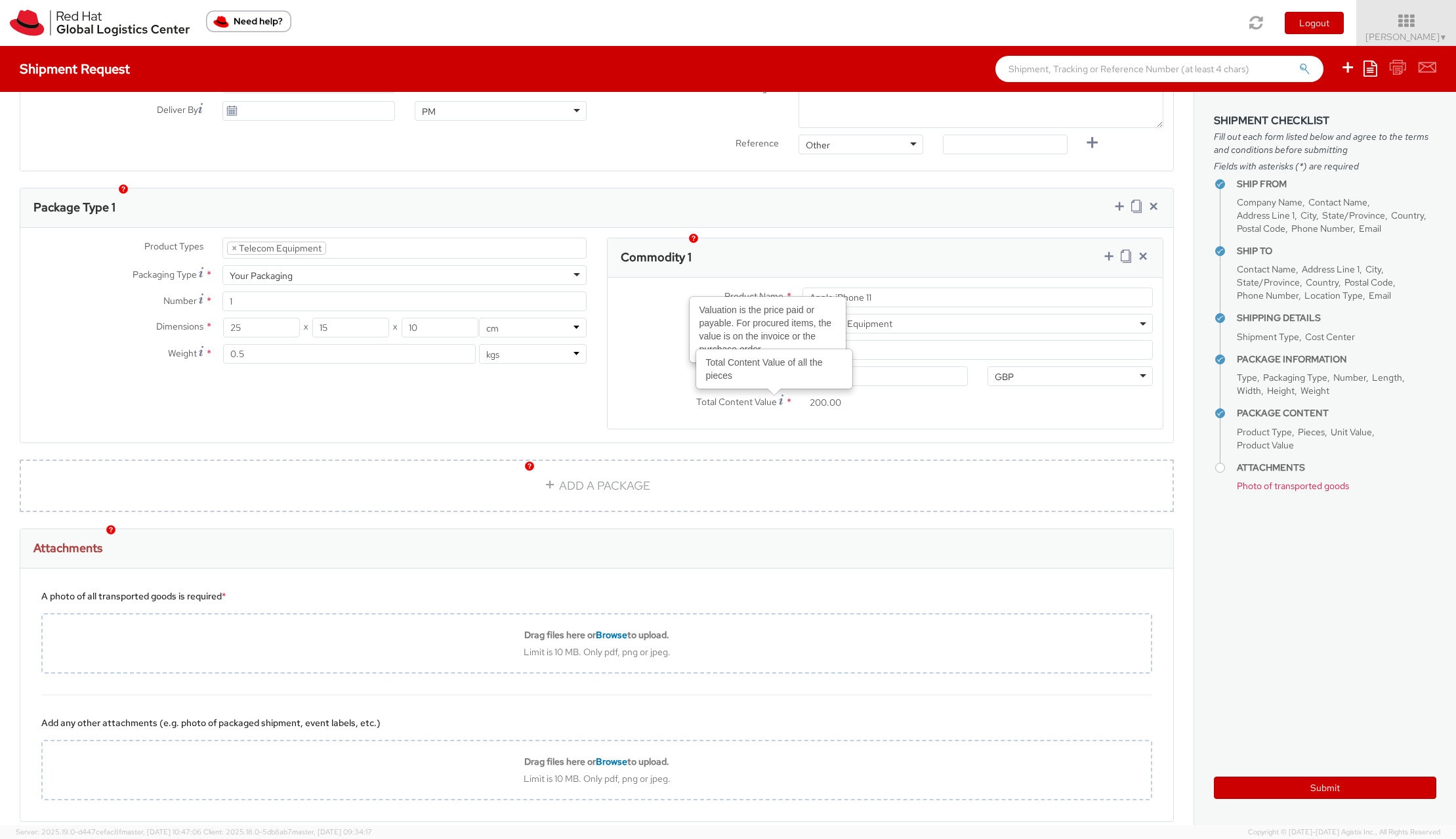
scroll to position [598, 0]
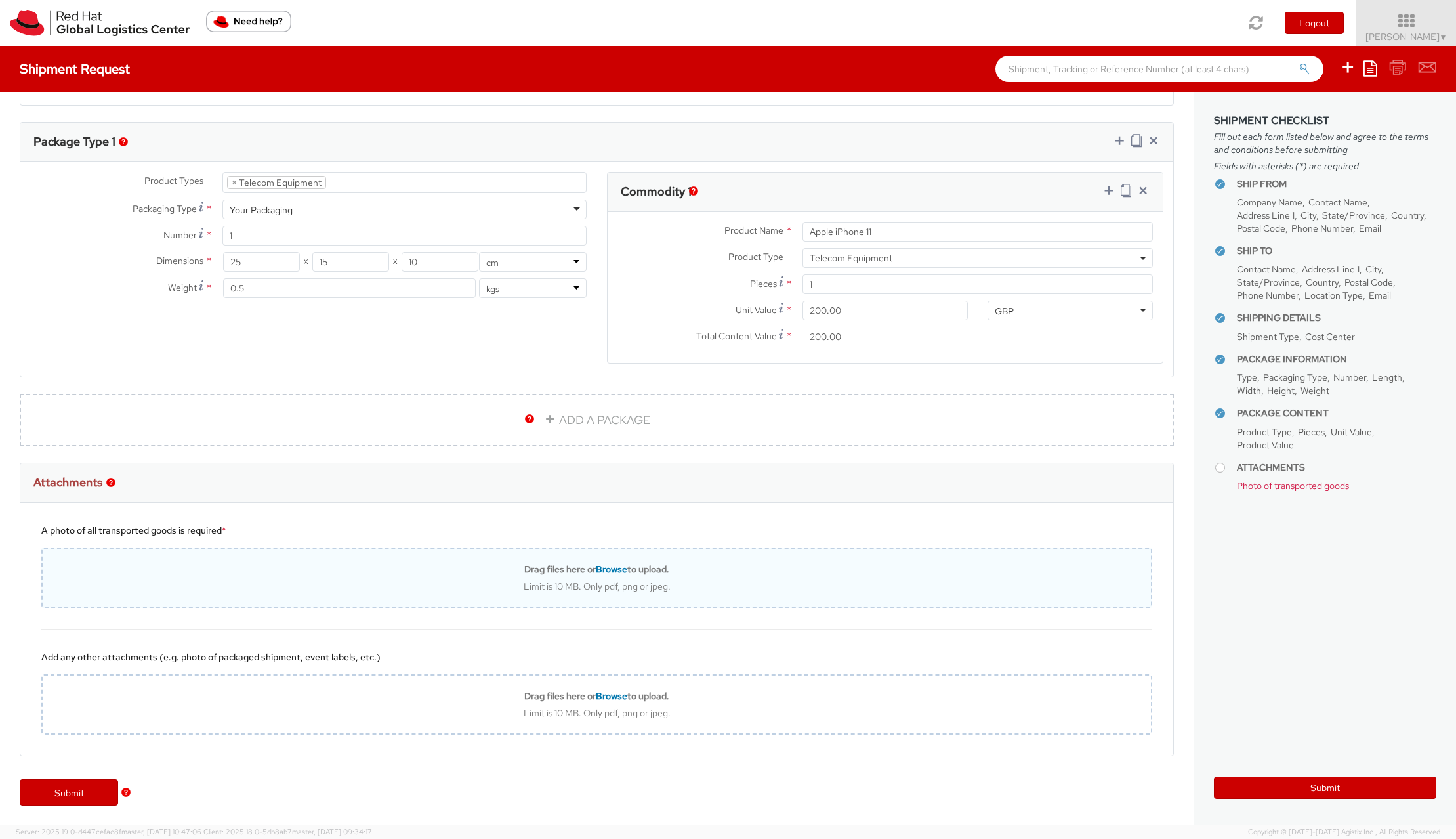
click at [606, 571] on span "Browse" at bounding box center [611, 569] width 31 height 12
type input "C:\fakepath\IMG_3710.jpg"
click at [596, 568] on span "Browse" at bounding box center [611, 569] width 31 height 12
type input "C:\fakepath\Package Photo 2.pdf"
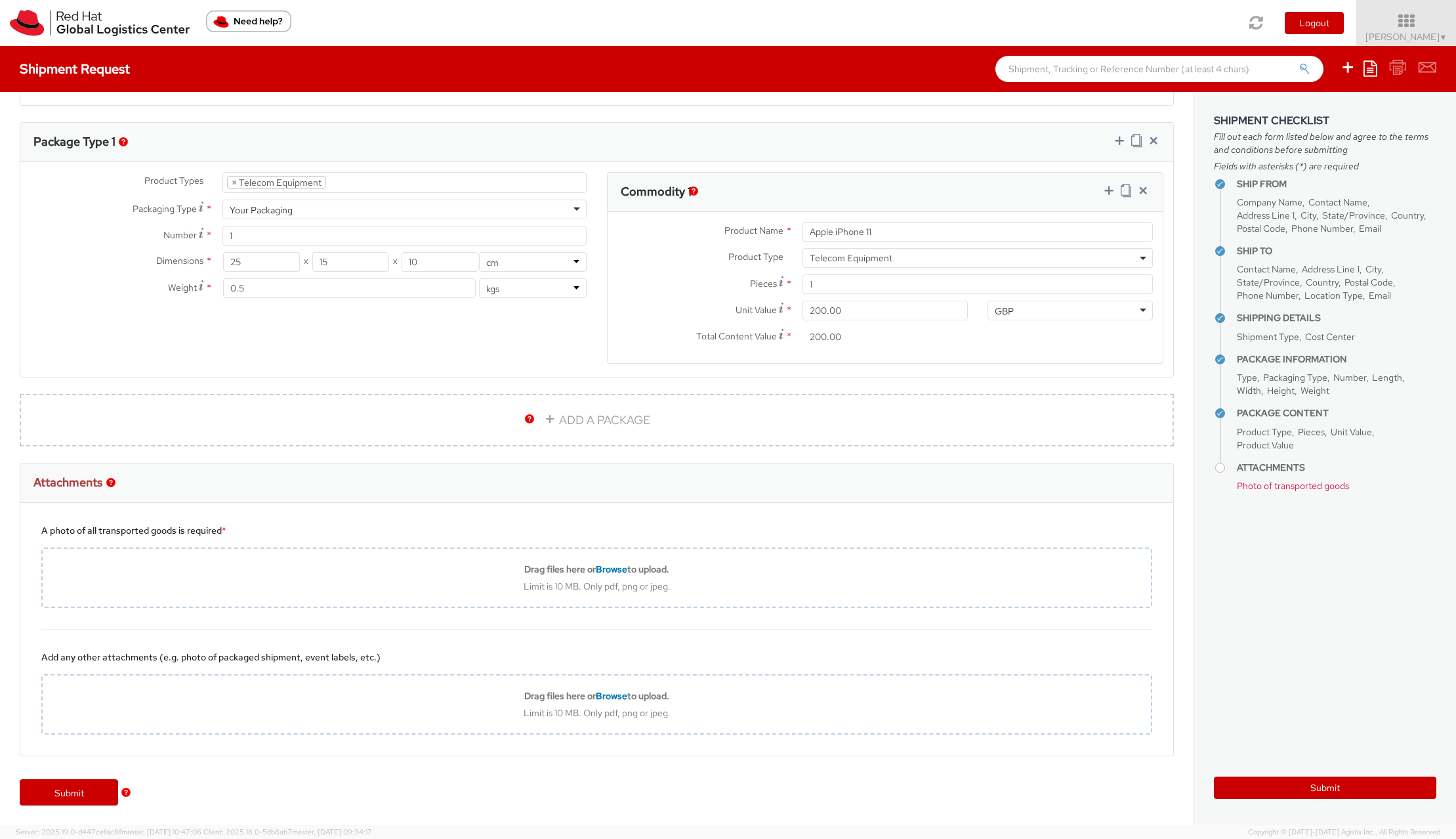
click at [1290, 488] on span "Photo of transported goods" at bounding box center [1292, 486] width 112 height 12
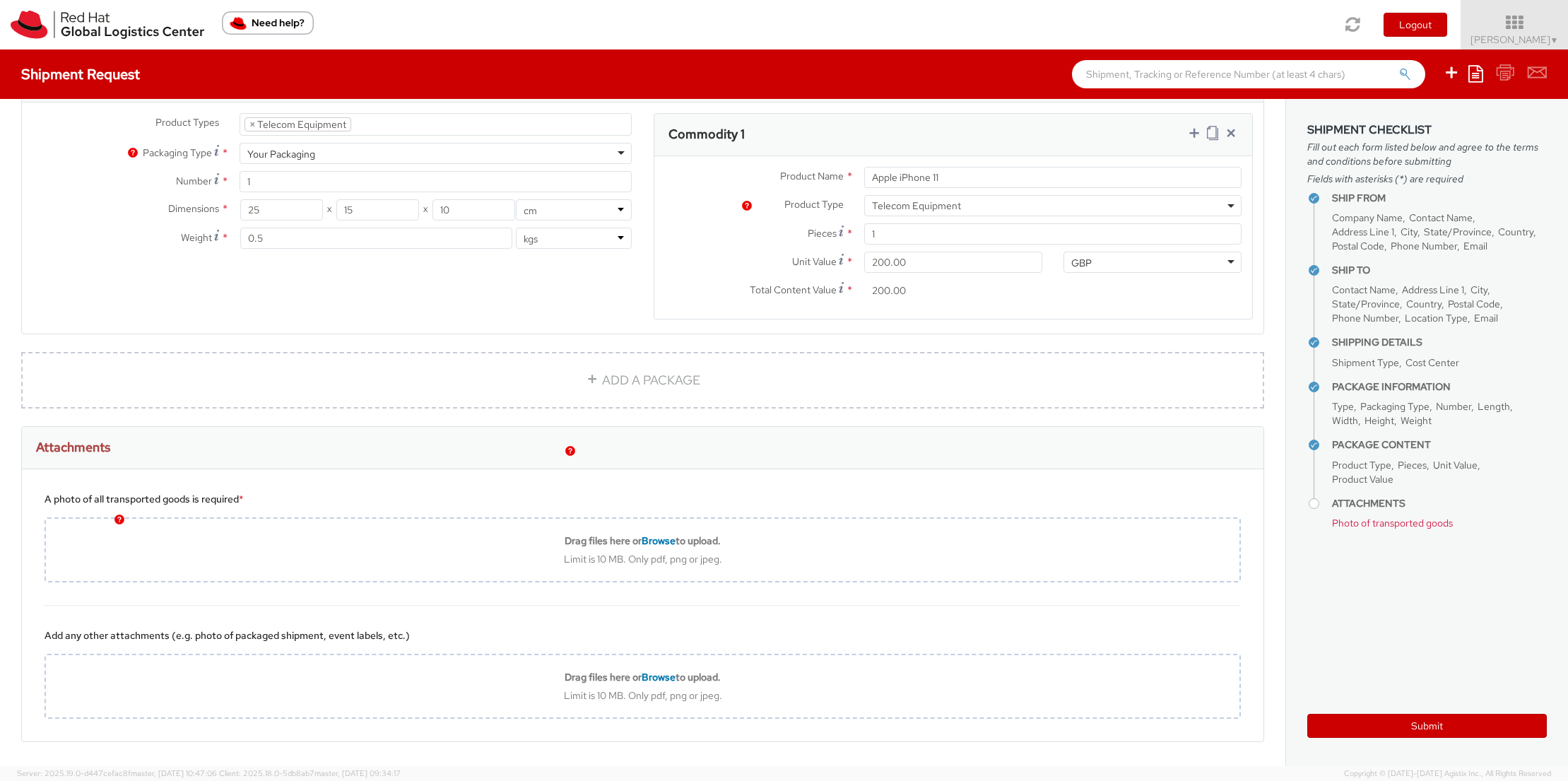
scroll to position [767, 0]
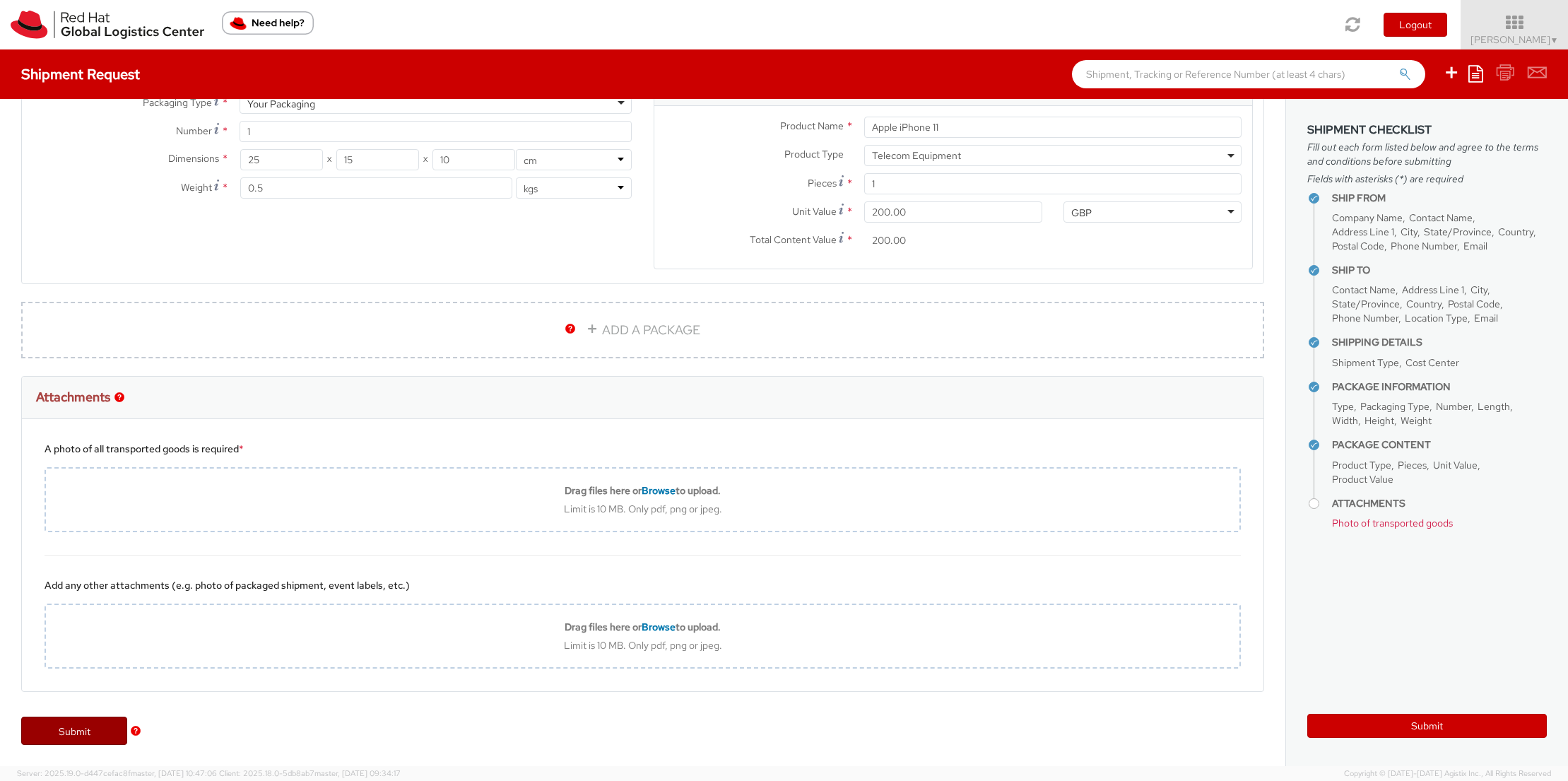
click at [75, 734] on link "Submit" at bounding box center [73, 730] width 106 height 28
drag, startPoint x: 1362, startPoint y: 522, endPoint x: 1332, endPoint y: 513, distance: 31.3
click at [1356, 521] on span "Photo of transported goods" at bounding box center [1391, 523] width 120 height 13
click at [1332, 503] on h4 "Attachments" at bounding box center [1438, 504] width 215 height 11
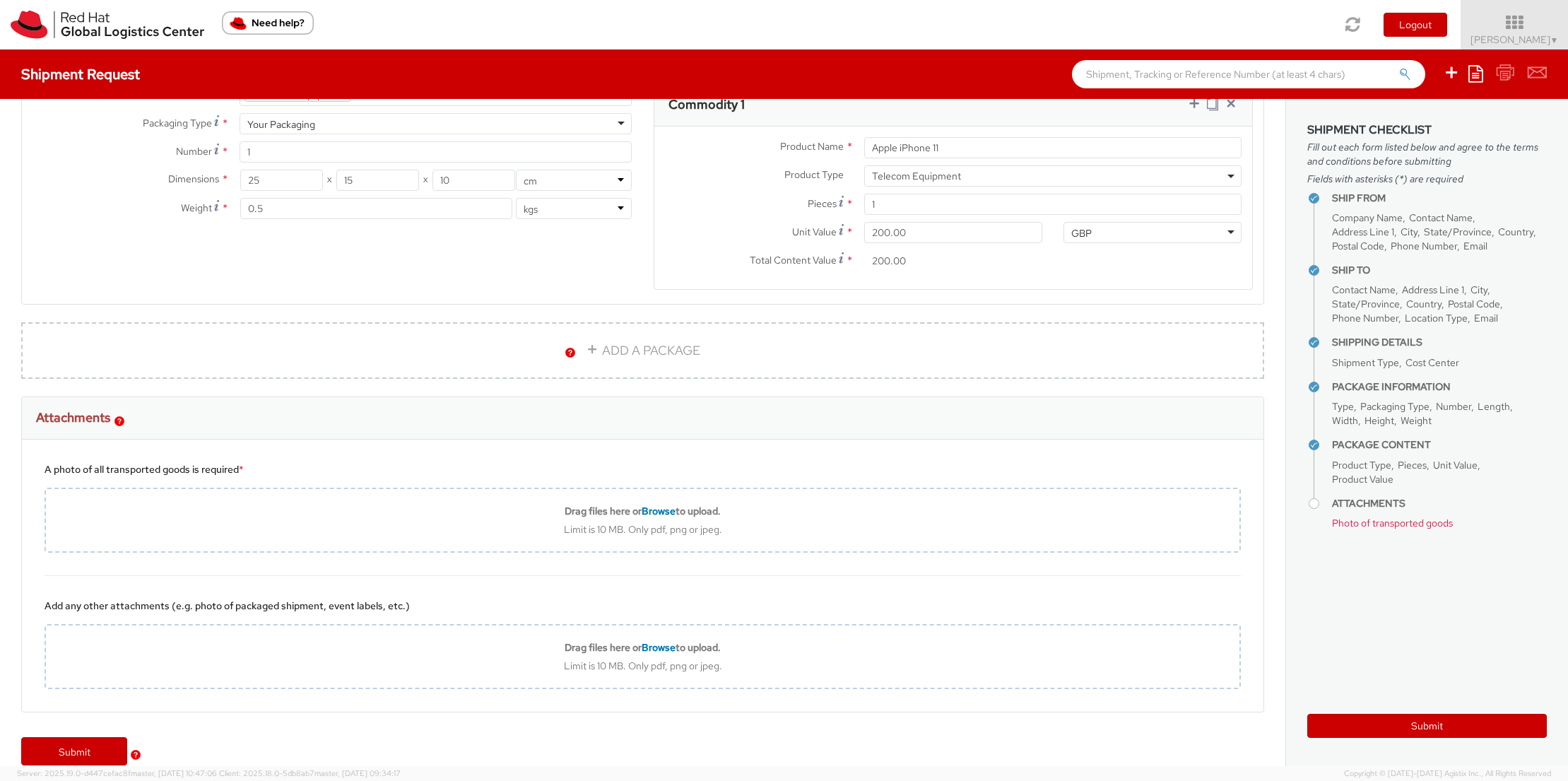
scroll to position [739, 0]
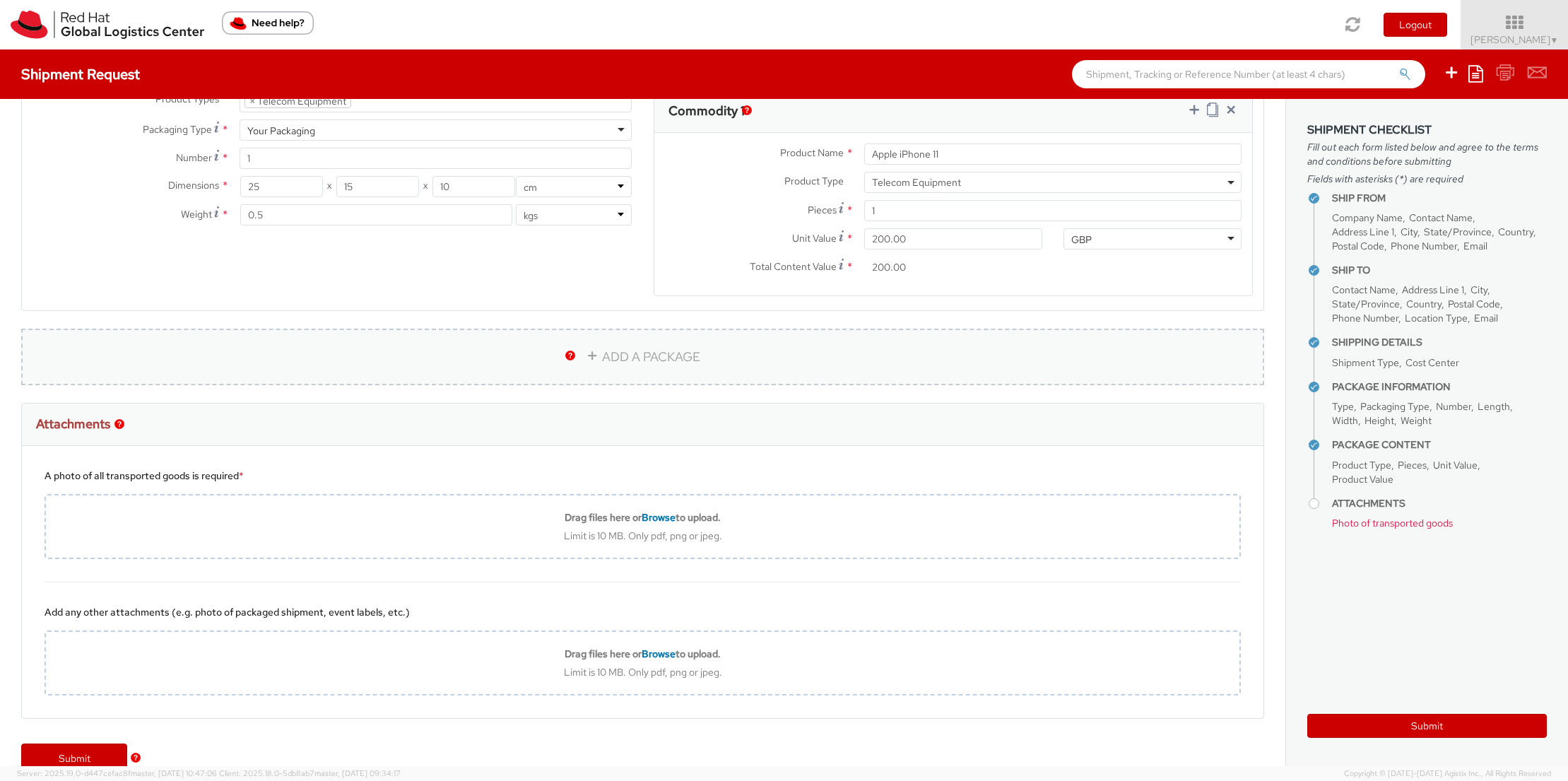
click at [586, 358] on icon at bounding box center [592, 355] width 13 height 13
select select
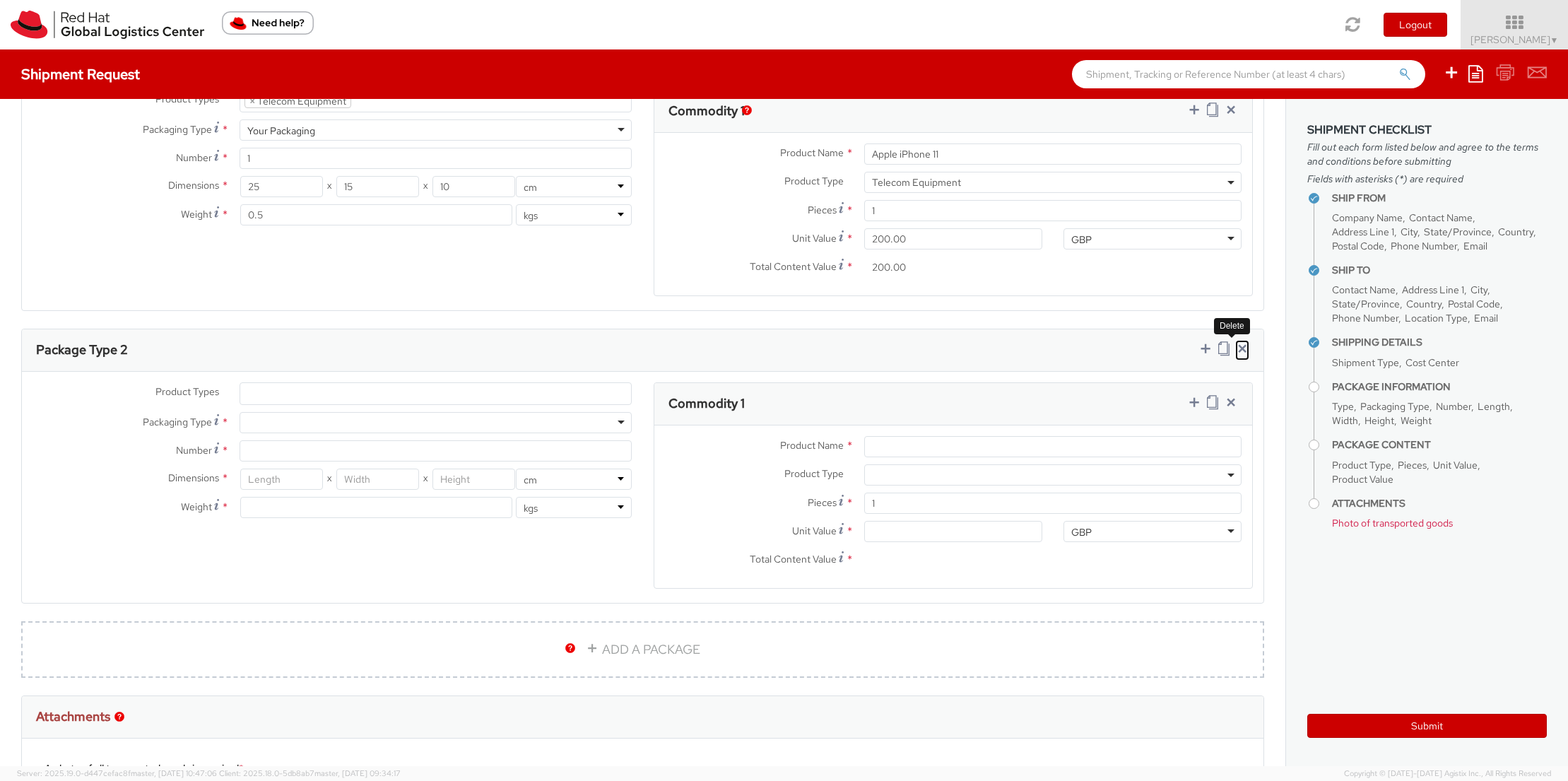
click at [1235, 351] on icon at bounding box center [1242, 349] width 14 height 14
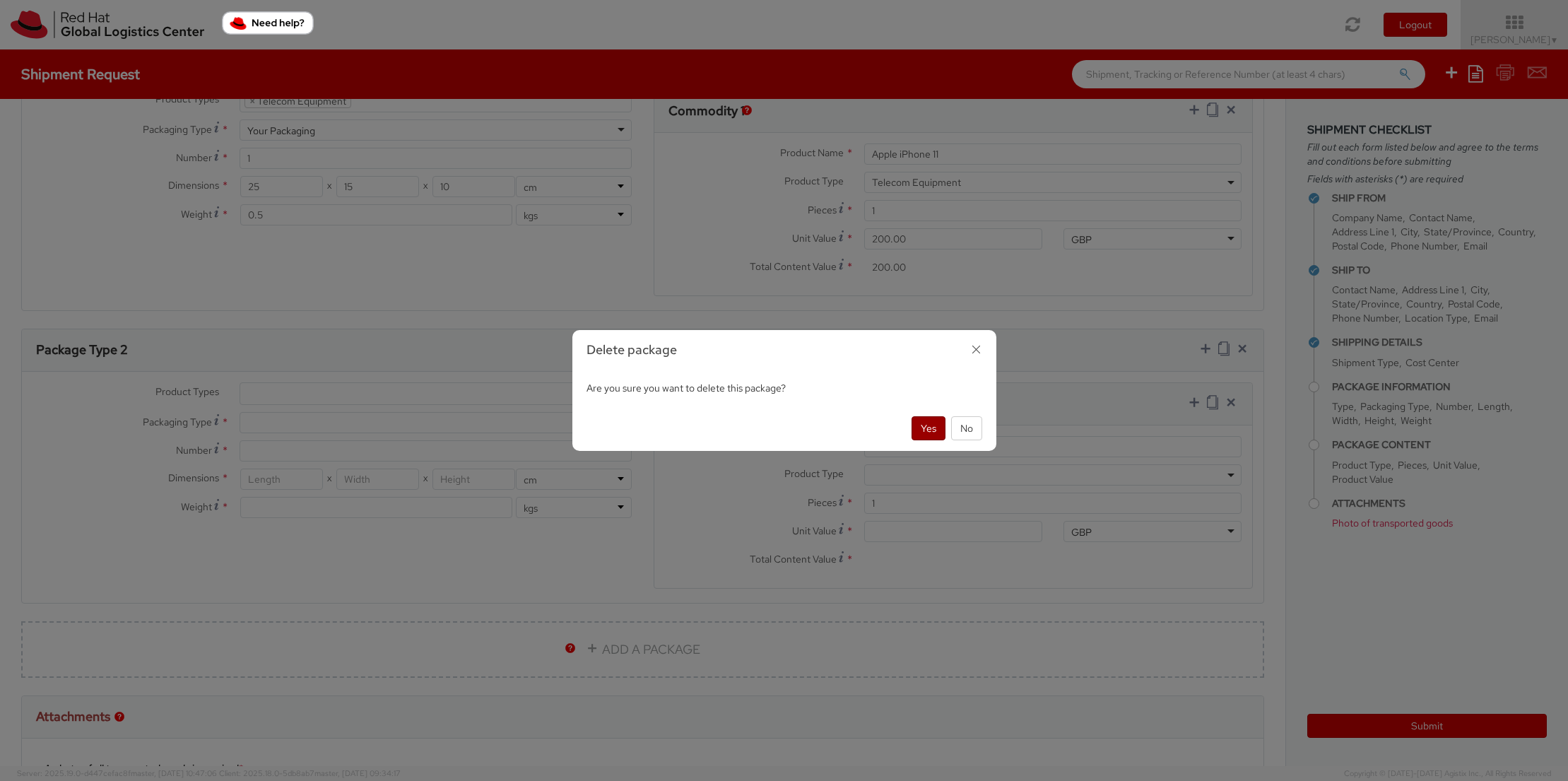
click at [937, 427] on button "Yes" at bounding box center [928, 428] width 34 height 24
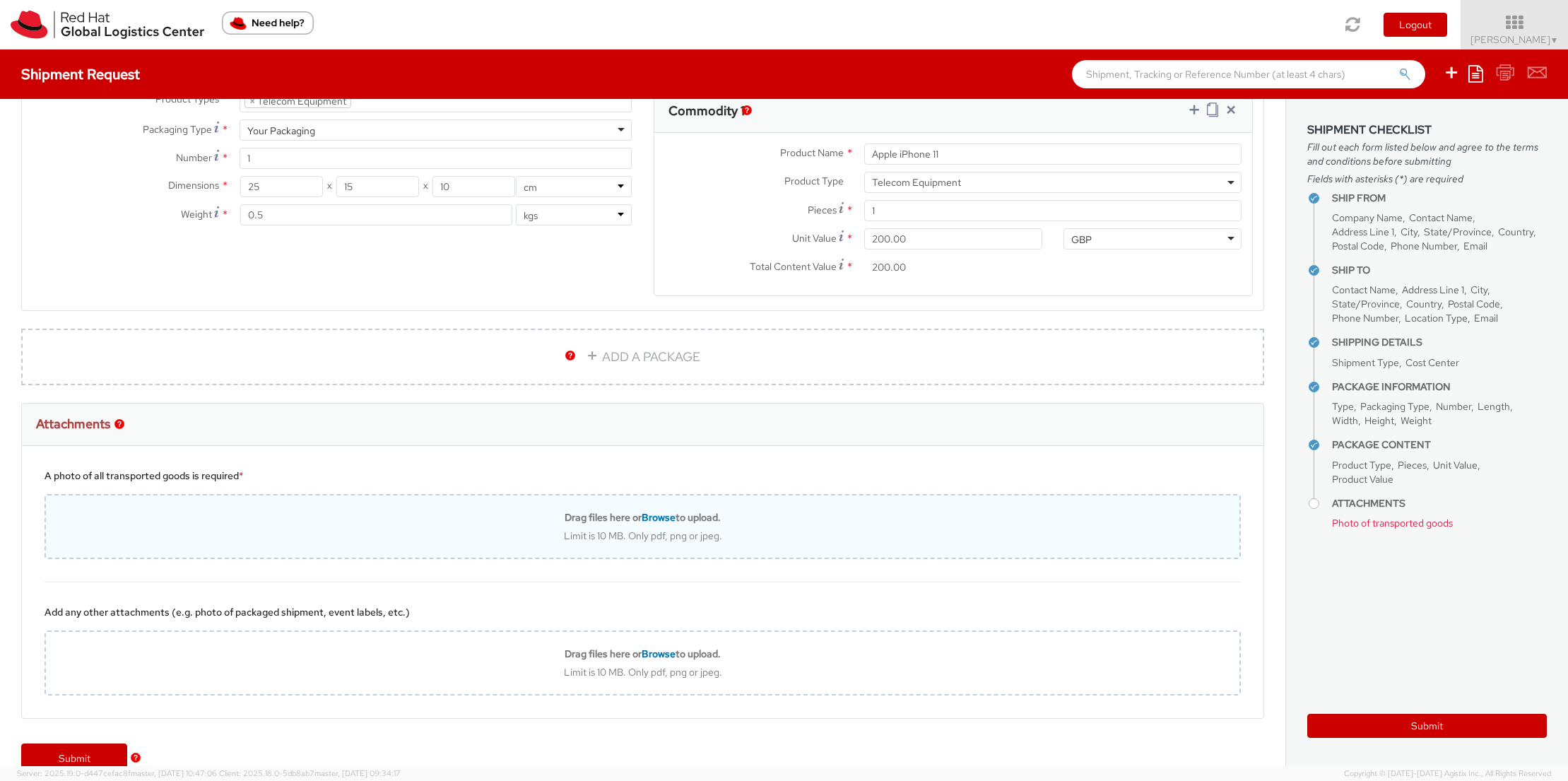
click at [654, 516] on span "Browse" at bounding box center [658, 517] width 34 height 13
type input "C:\fakepath\Package.pdf"
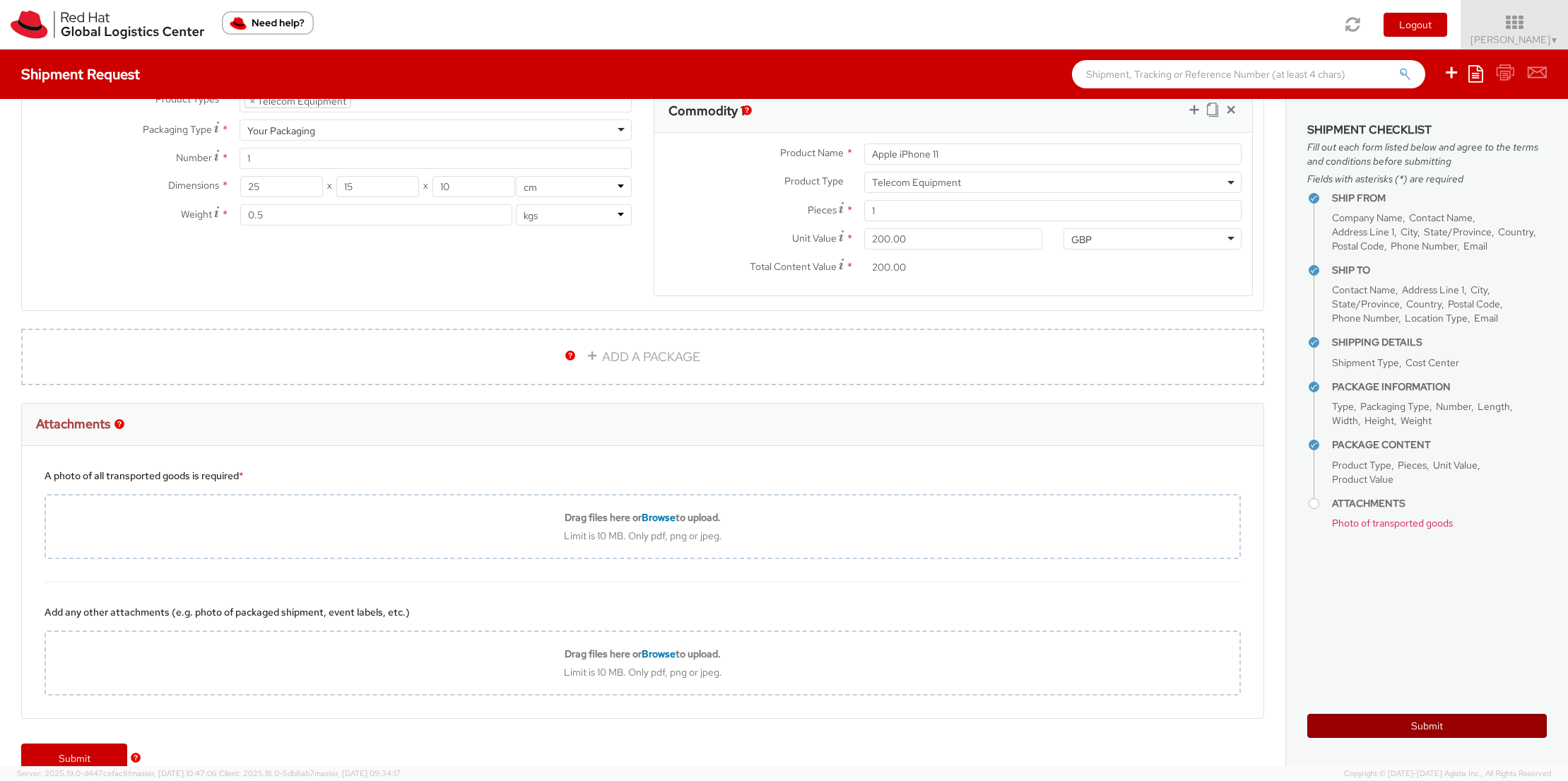
click at [1411, 722] on button "Submit" at bounding box center [1427, 726] width 239 height 24
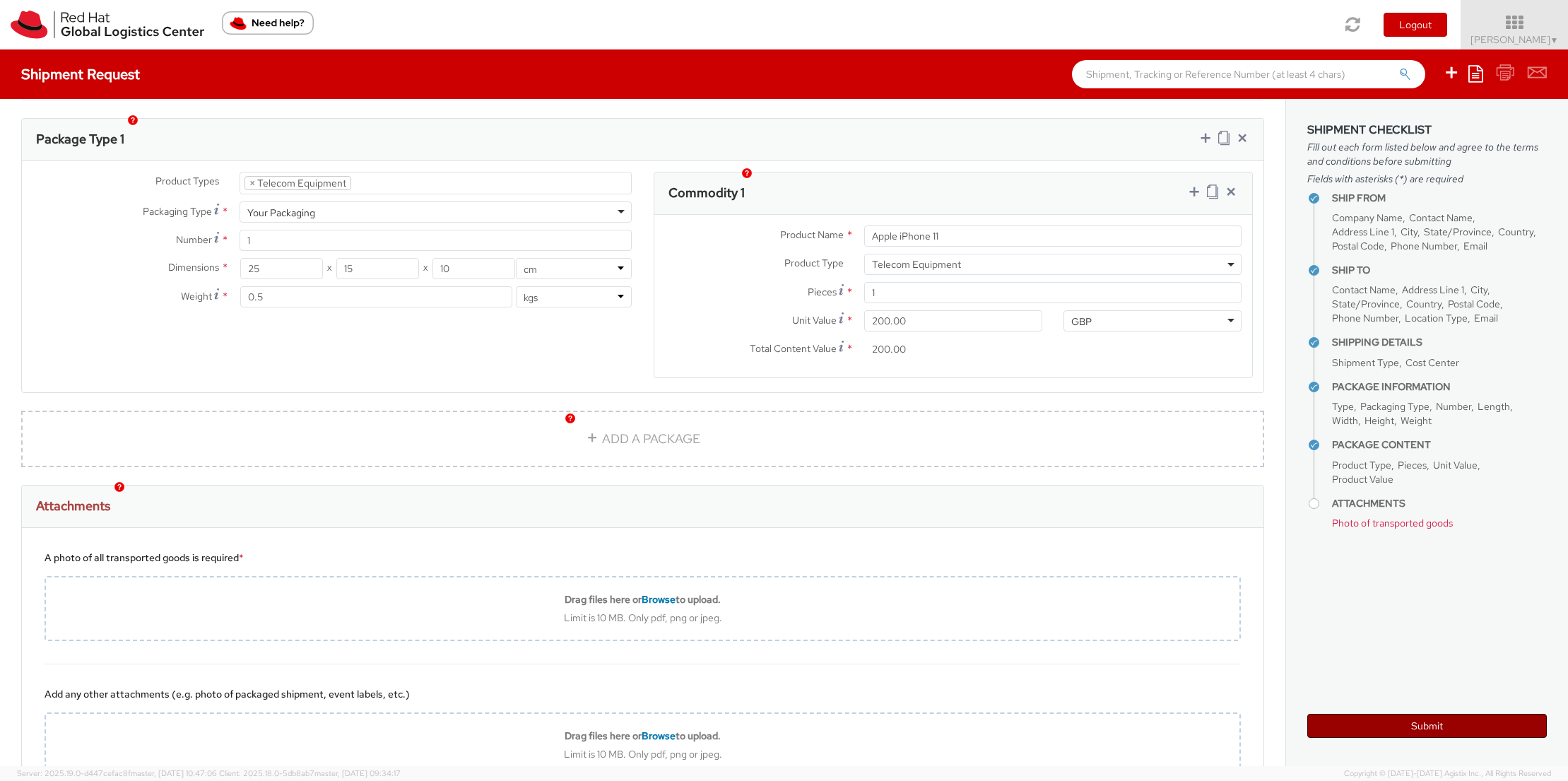
scroll to position [767, 0]
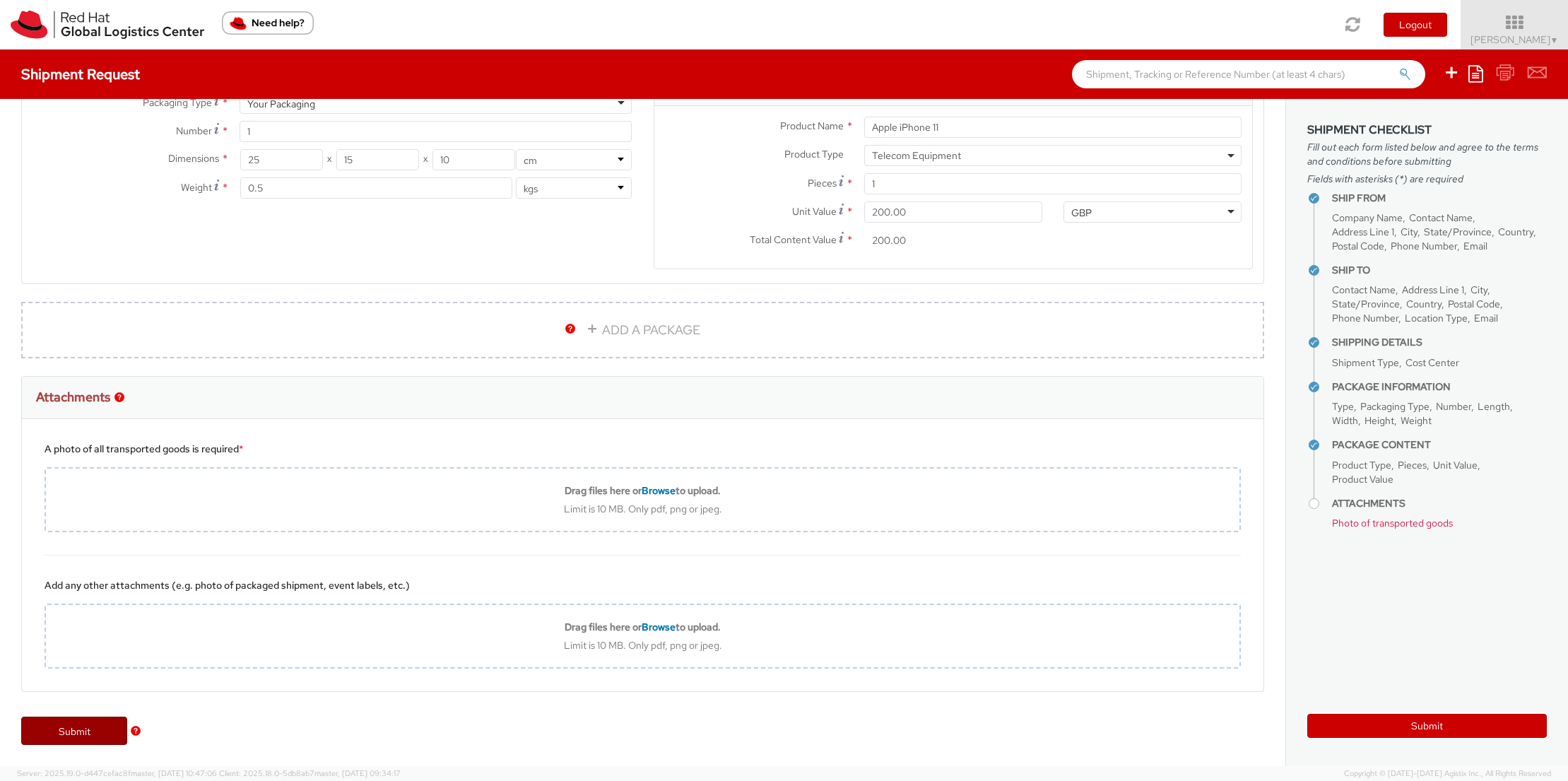
click at [66, 728] on link "Submit" at bounding box center [73, 730] width 106 height 28
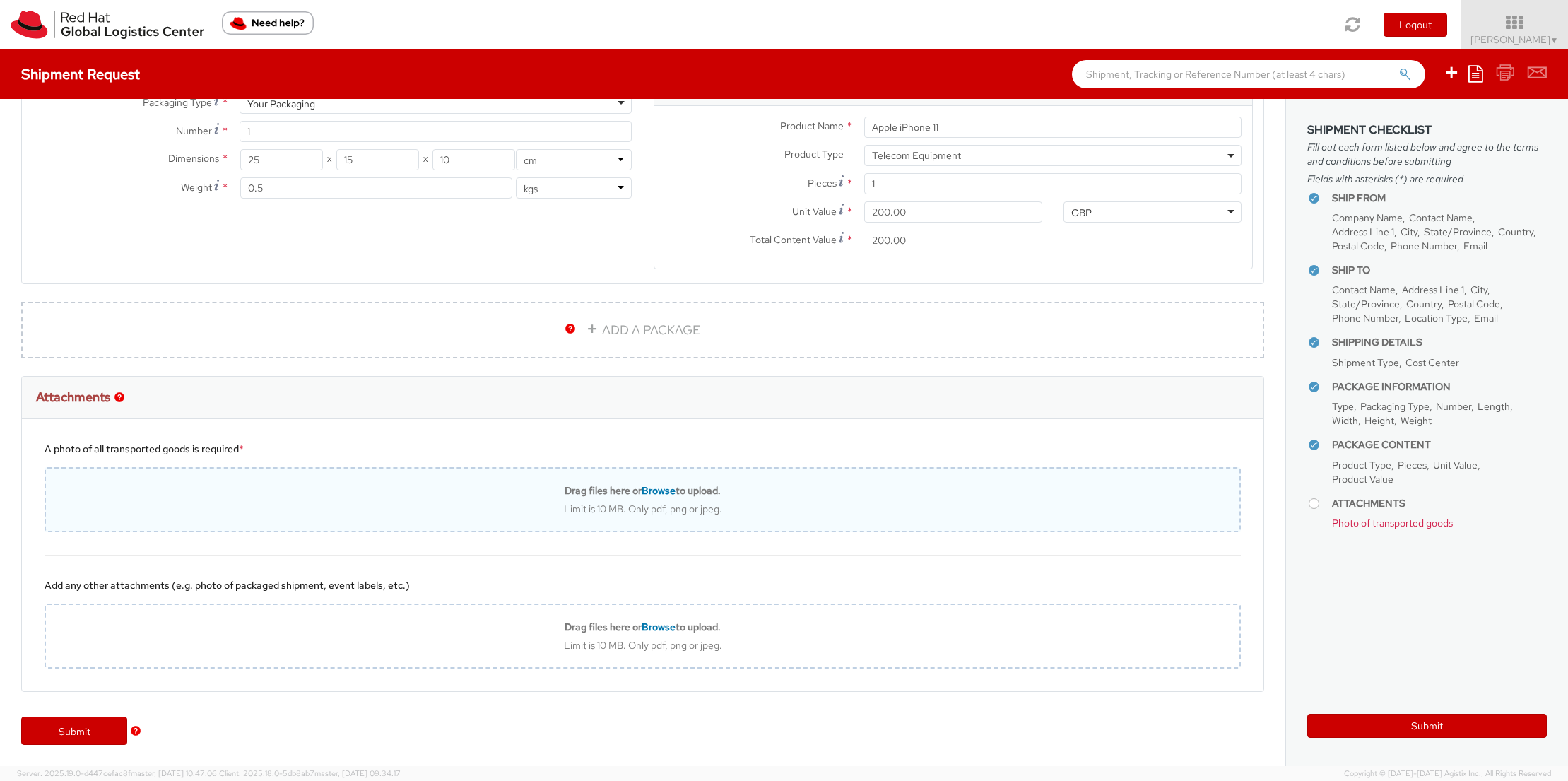
click at [644, 496] on span "Browse" at bounding box center [658, 490] width 34 height 13
type input "C:\fakepath\IMG_3710.jpeg"
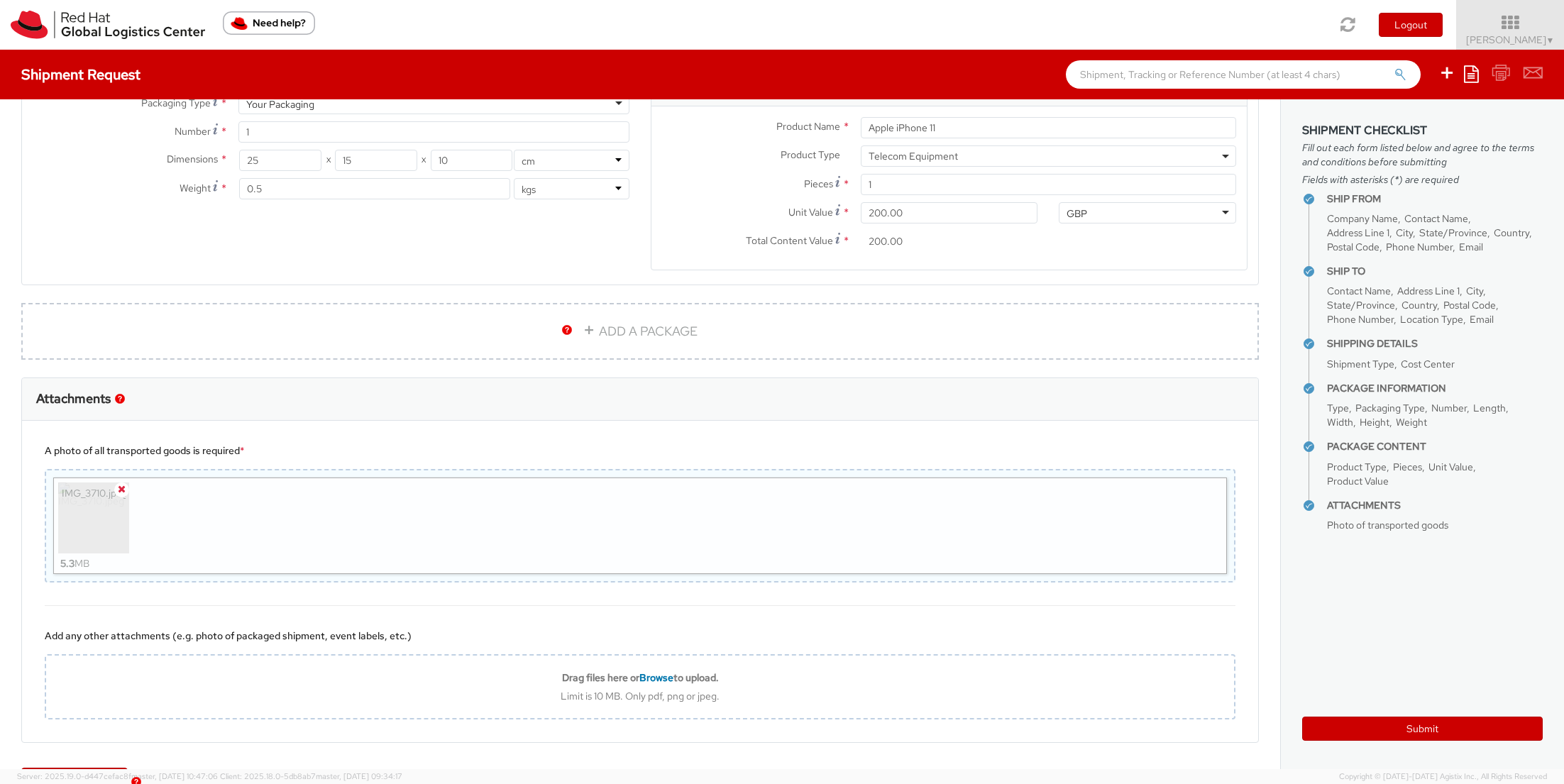
click at [121, 489] on icon at bounding box center [121, 488] width 8 height 10
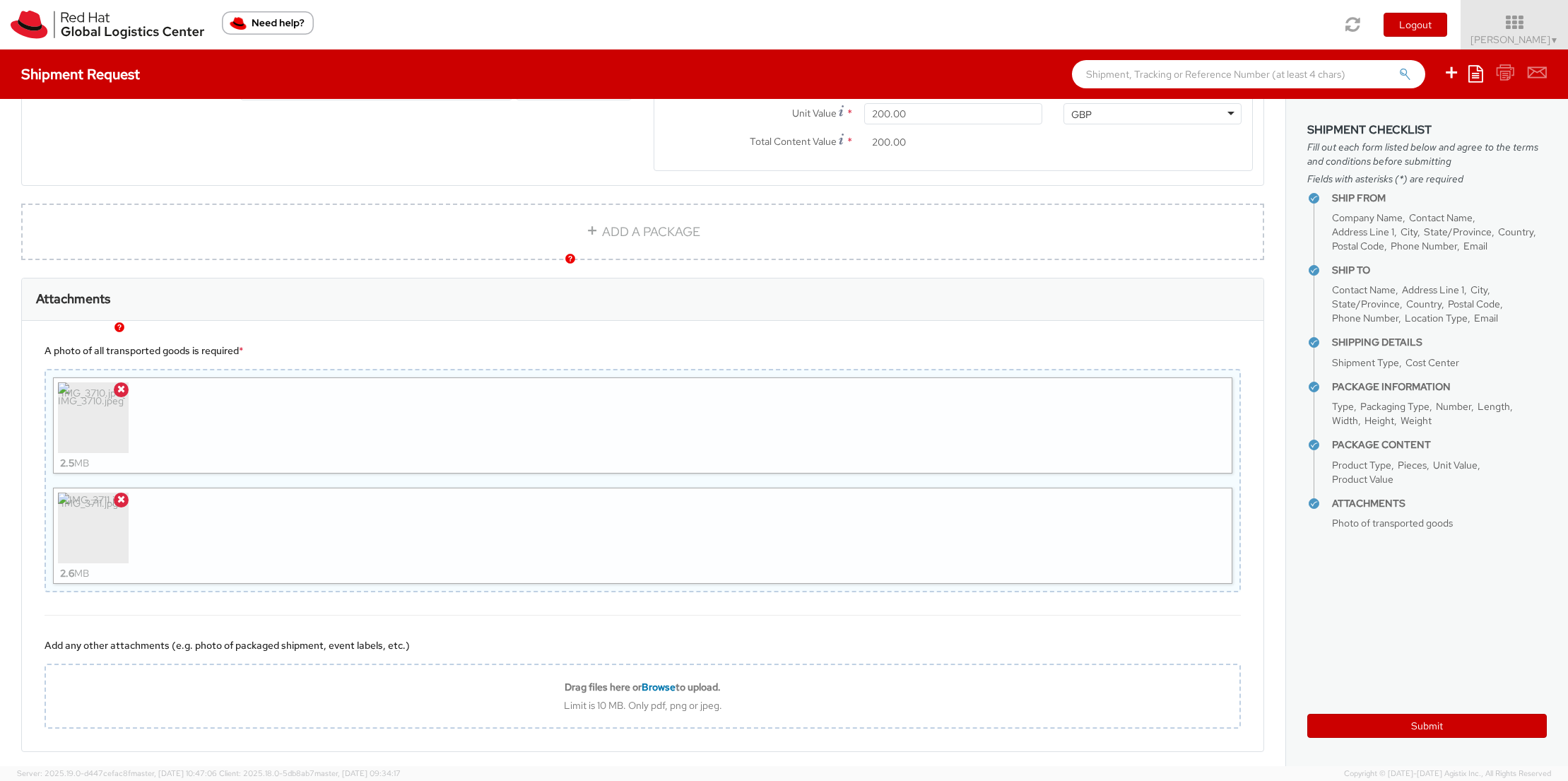
scroll to position [924, 0]
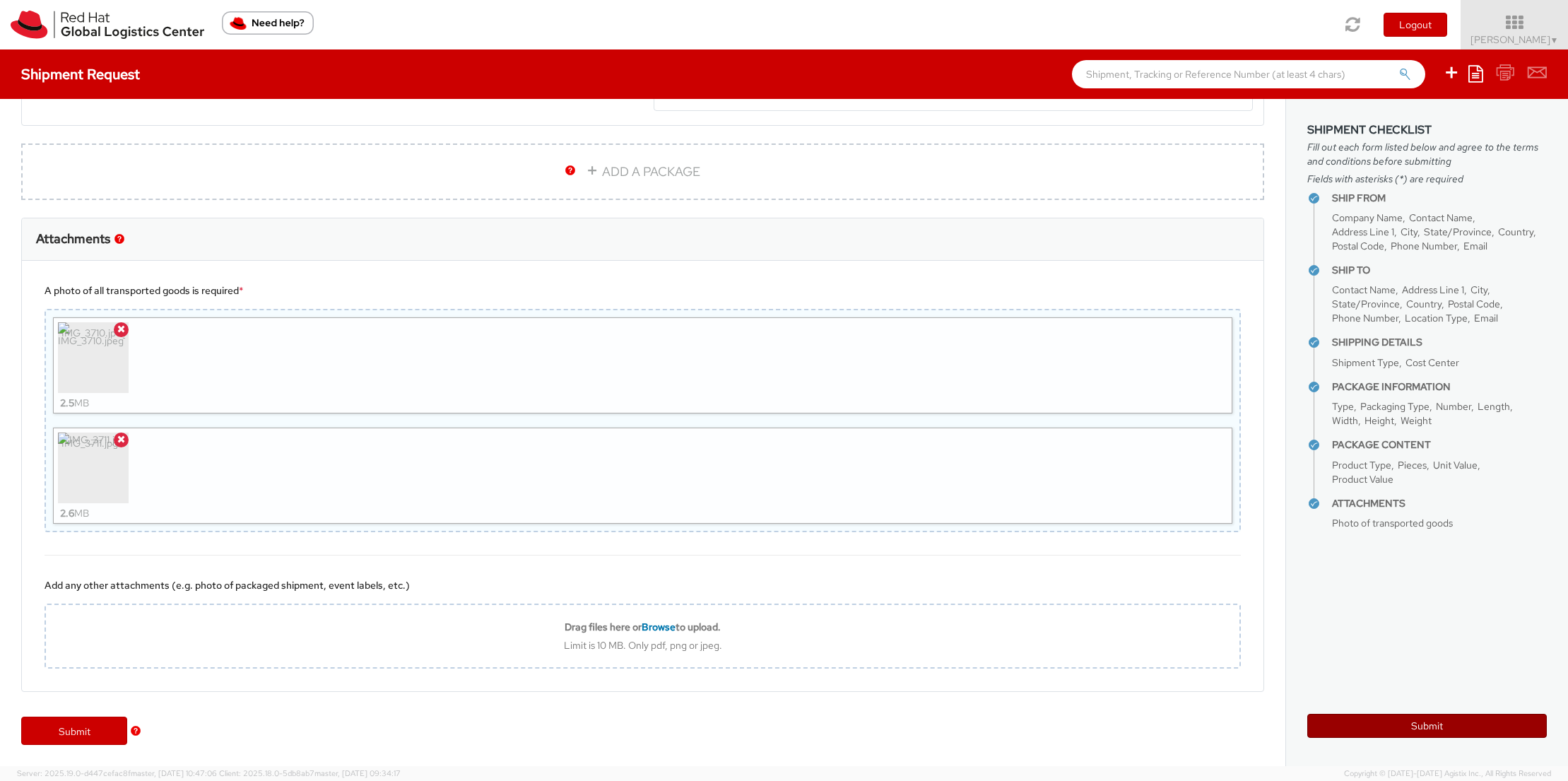
click at [1372, 729] on button "Submit" at bounding box center [1427, 726] width 239 height 24
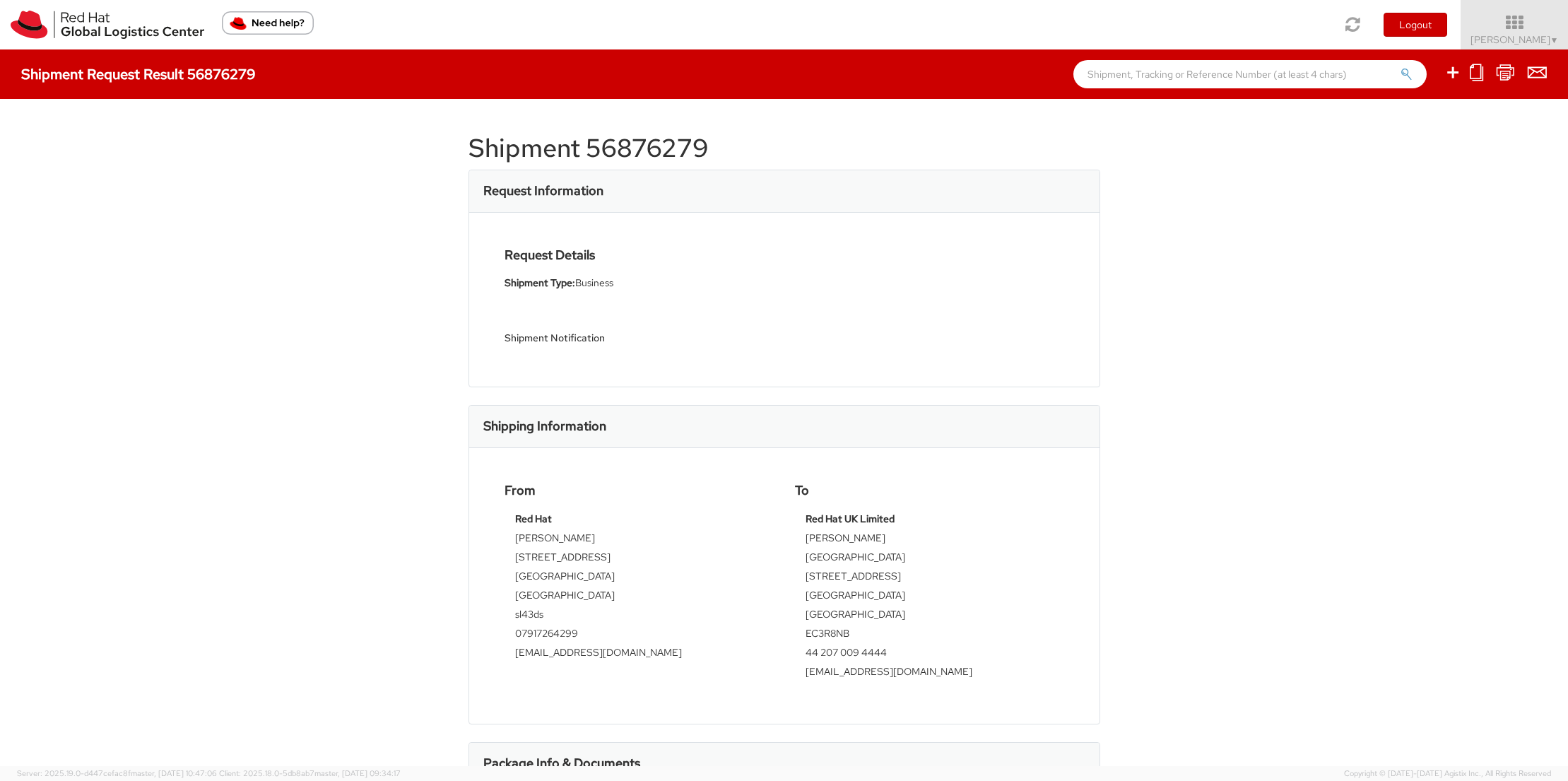
drag, startPoint x: 619, startPoint y: 142, endPoint x: 691, endPoint y: 144, distance: 72.0
click at [620, 142] on h1 "Shipment 56876279" at bounding box center [784, 148] width 631 height 28
drag, startPoint x: 727, startPoint y: 146, endPoint x: 457, endPoint y: 143, distance: 270.0
click at [457, 143] on div "Shipment 56876279 Request Information Request Details Shipment Type: Business S…" at bounding box center [784, 432] width 1568 height 667
copy h1 "Shipment 56876279"
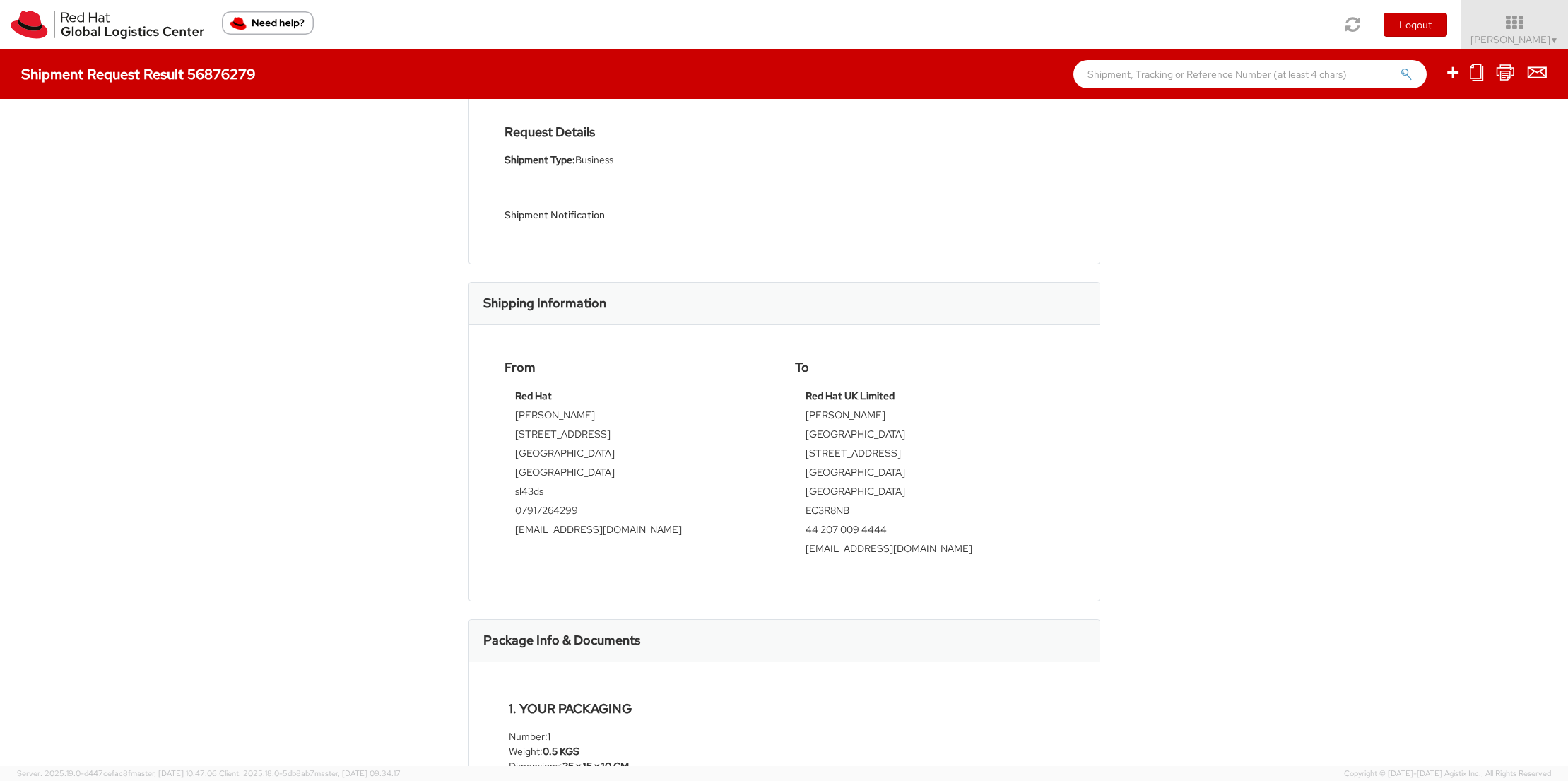
scroll to position [133, 0]
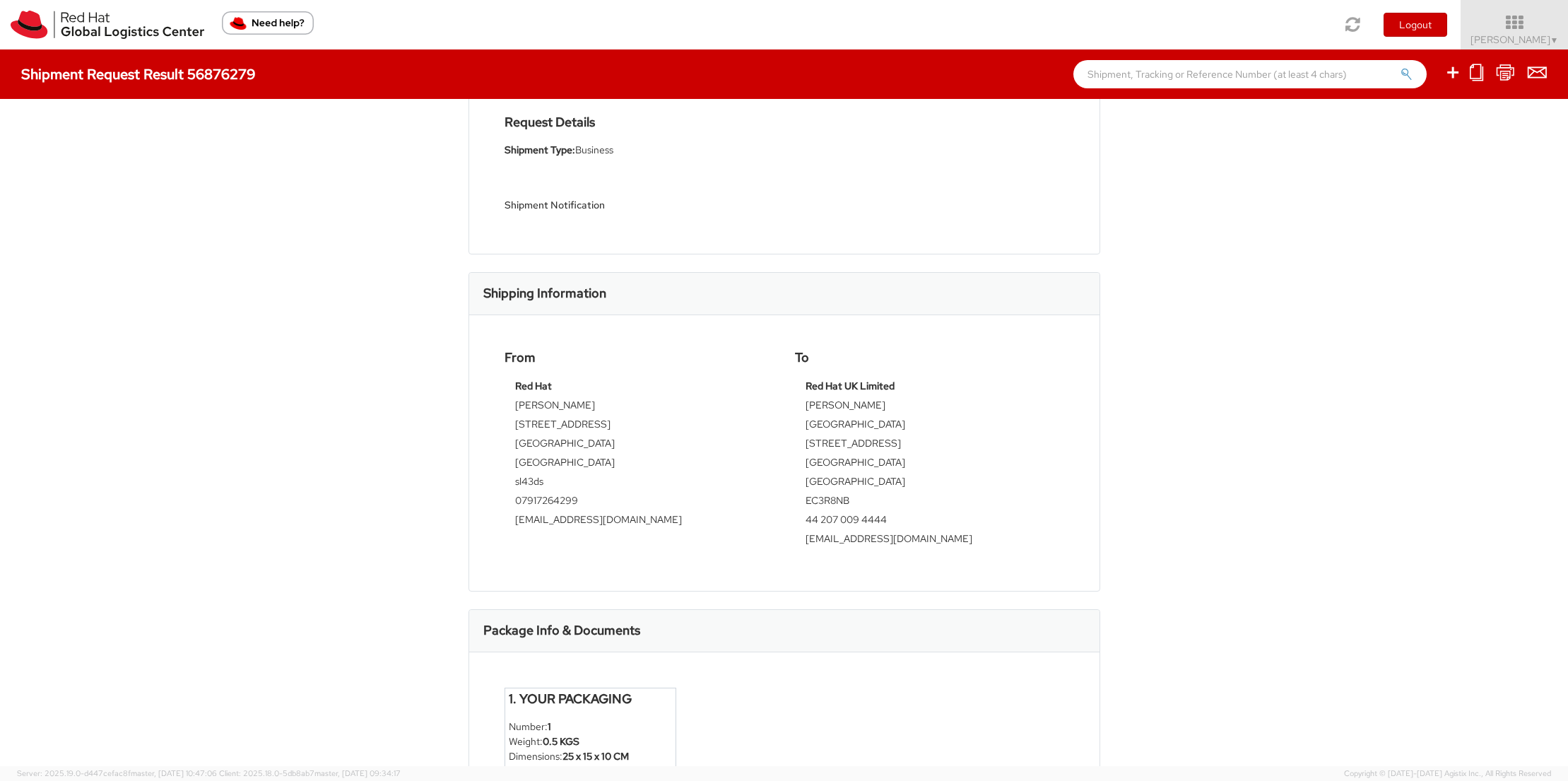
click at [855, 551] on td at bounding box center [929, 553] width 248 height 5
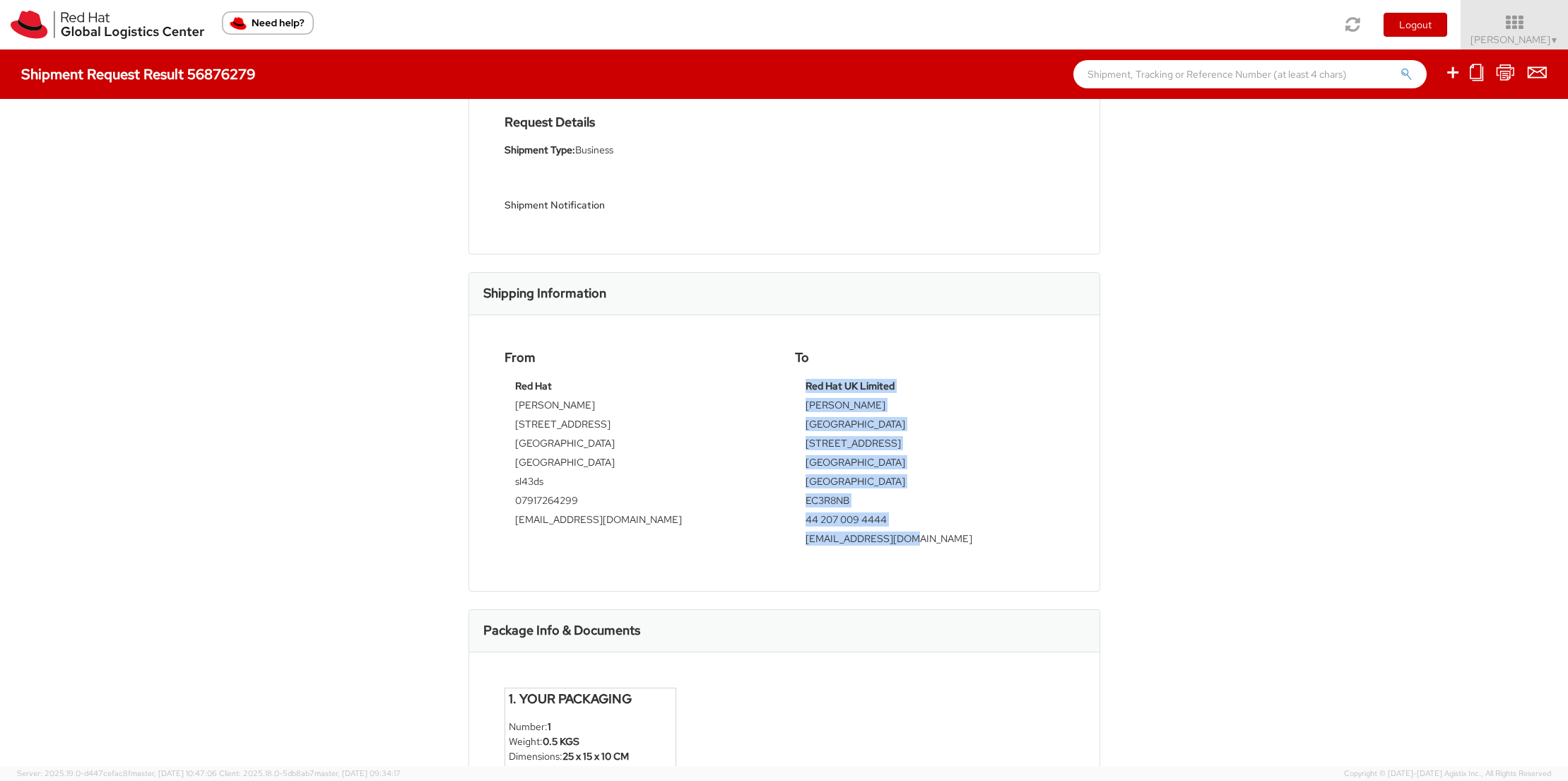
drag, startPoint x: 919, startPoint y: 541, endPoint x: 795, endPoint y: 383, distance: 200.8
click at [795, 383] on div "Red Hat UK Limited [PERSON_NAME][GEOGRAPHIC_DATA] [STREET_ADDRESS] 44 207 009 4…" at bounding box center [929, 467] width 269 height 177
copy div "Red Hat UK Limited [PERSON_NAME][GEOGRAPHIC_DATA] [STREET_ADDRESS] 44 207 009 4…"
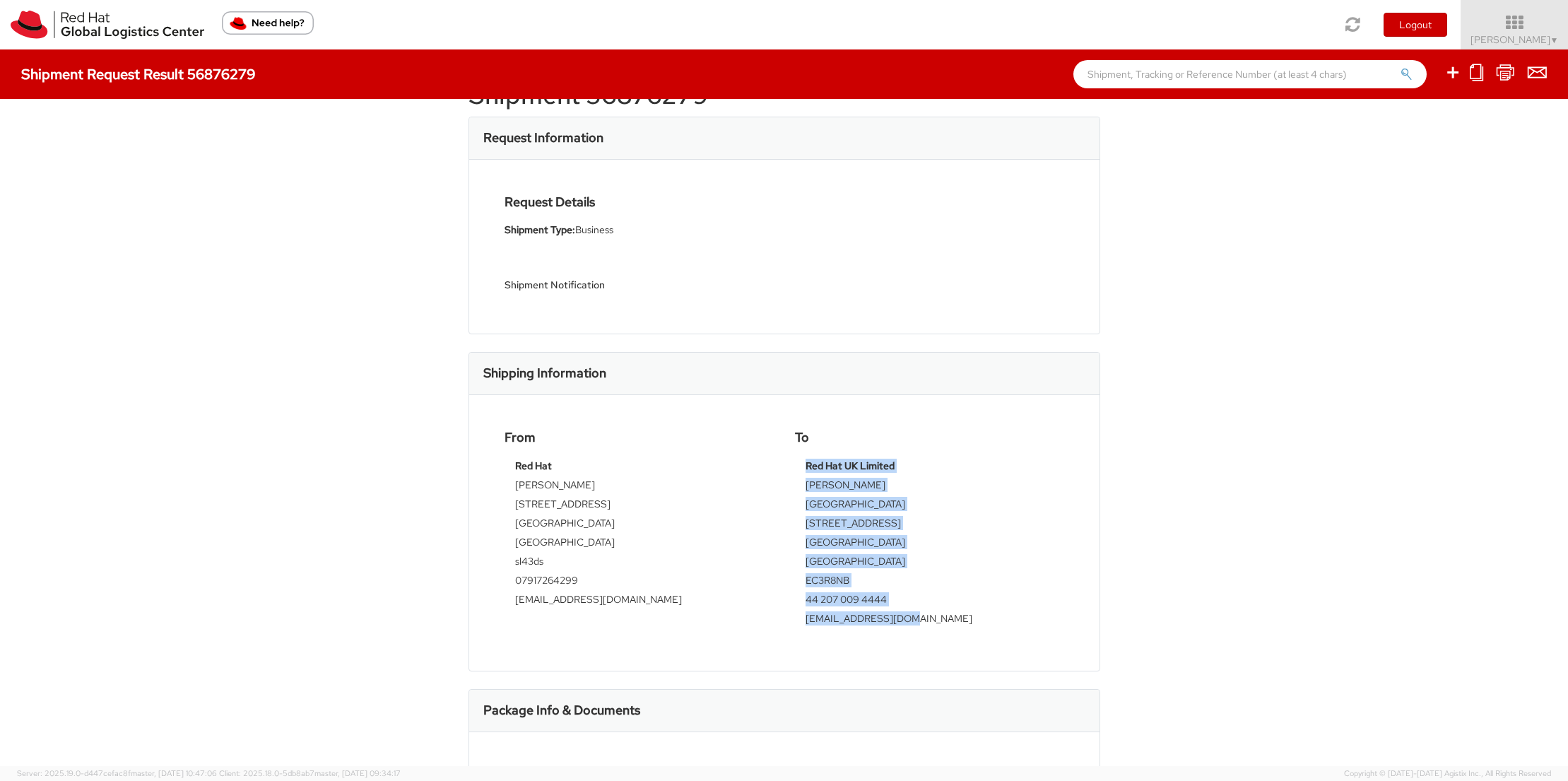
scroll to position [0, 0]
